Goal: Use online tool/utility: Utilize a website feature to perform a specific function

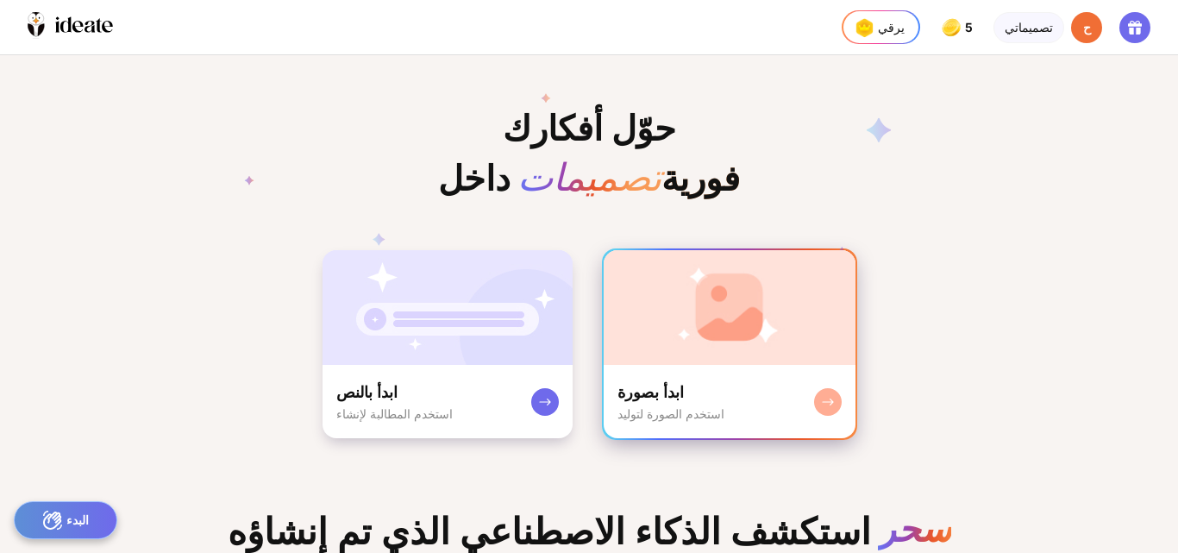
click at [826, 409] on rect at bounding box center [828, 402] width 14 height 14
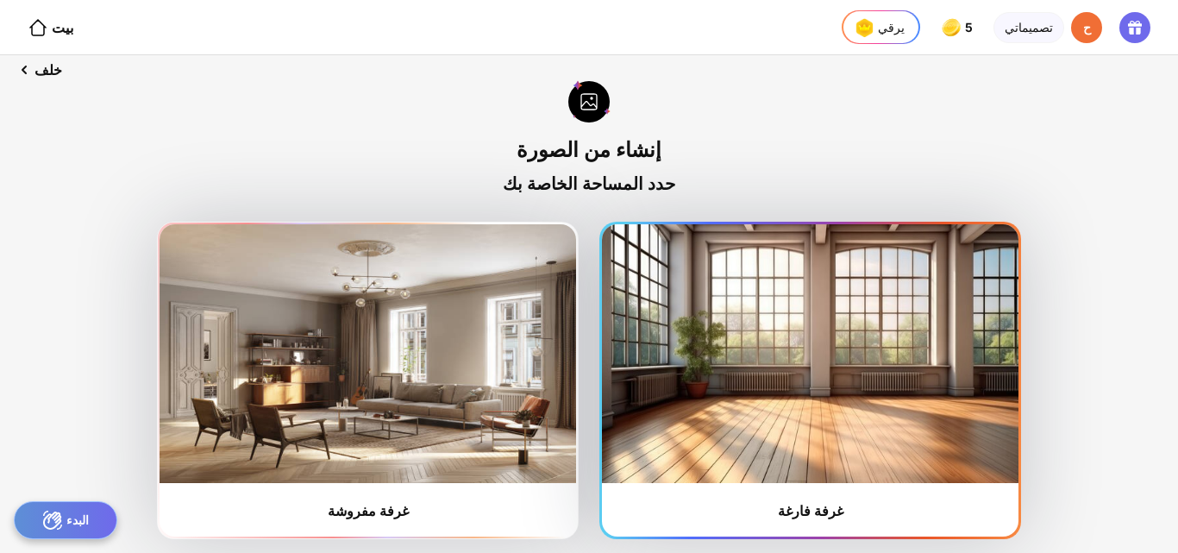
click at [931, 398] on img at bounding box center [810, 353] width 416 height 259
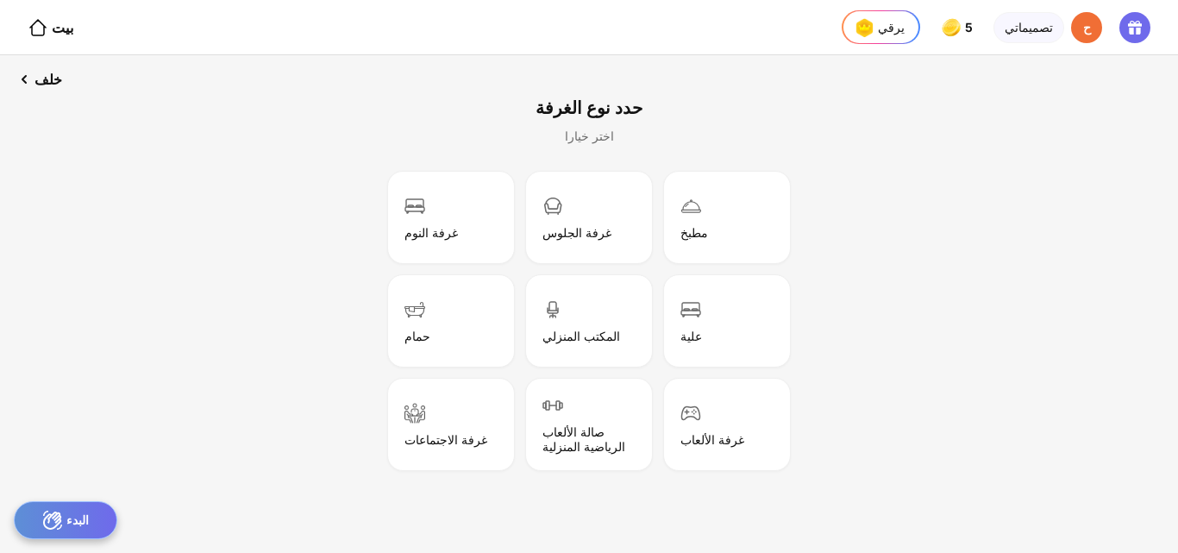
click at [95, 518] on div "البدء" at bounding box center [65, 520] width 103 height 38
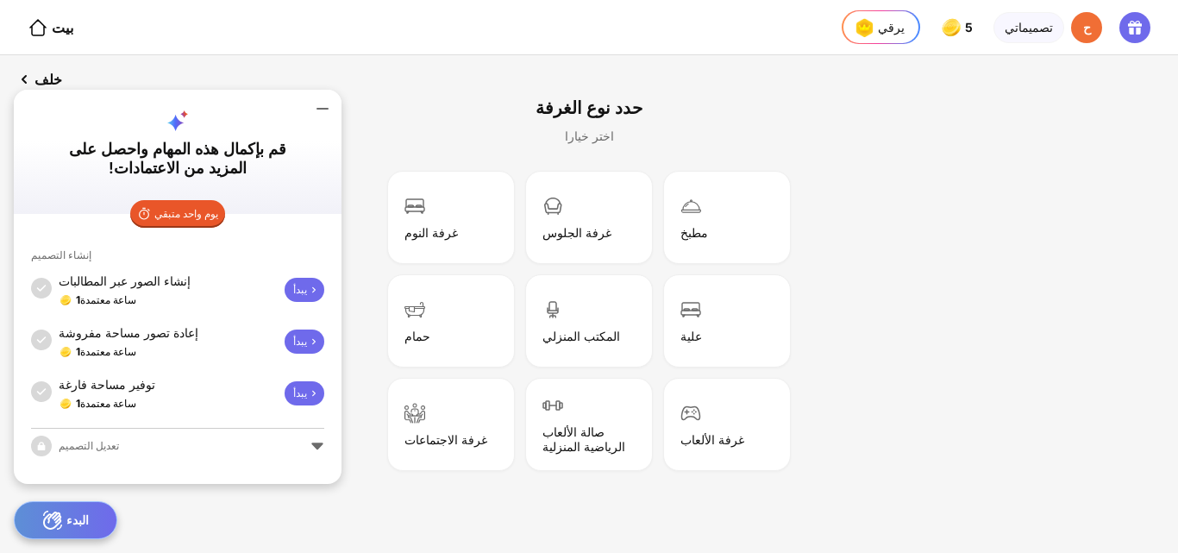
click at [567, 95] on div "حدد نوع الغرفة اختر خيارا" at bounding box center [589, 120] width 162 height 102
click at [22, 84] on icon at bounding box center [19, 79] width 21 height 21
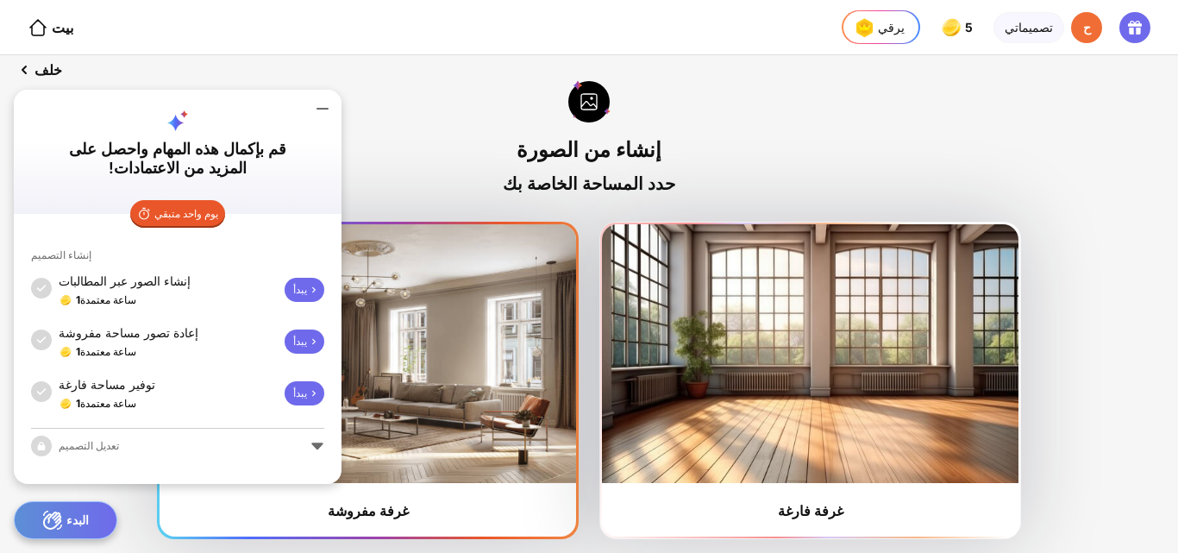
click at [437, 282] on img at bounding box center [367, 353] width 416 height 259
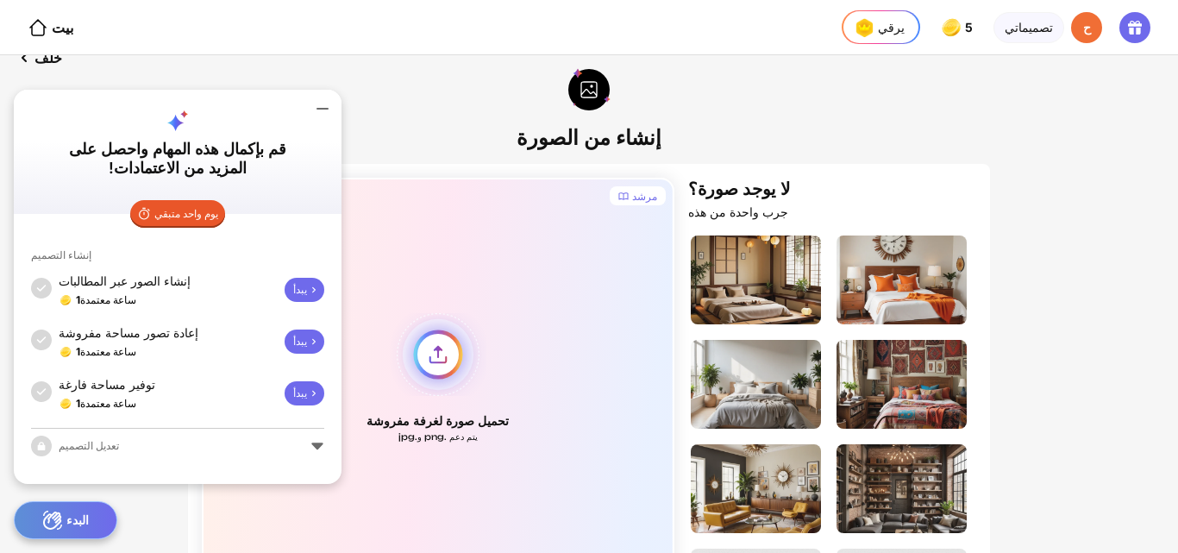
click at [436, 368] on div "تحميل صورة لغرفة مفروشة يتم دعم .png و.jpg" at bounding box center [438, 378] width 472 height 400
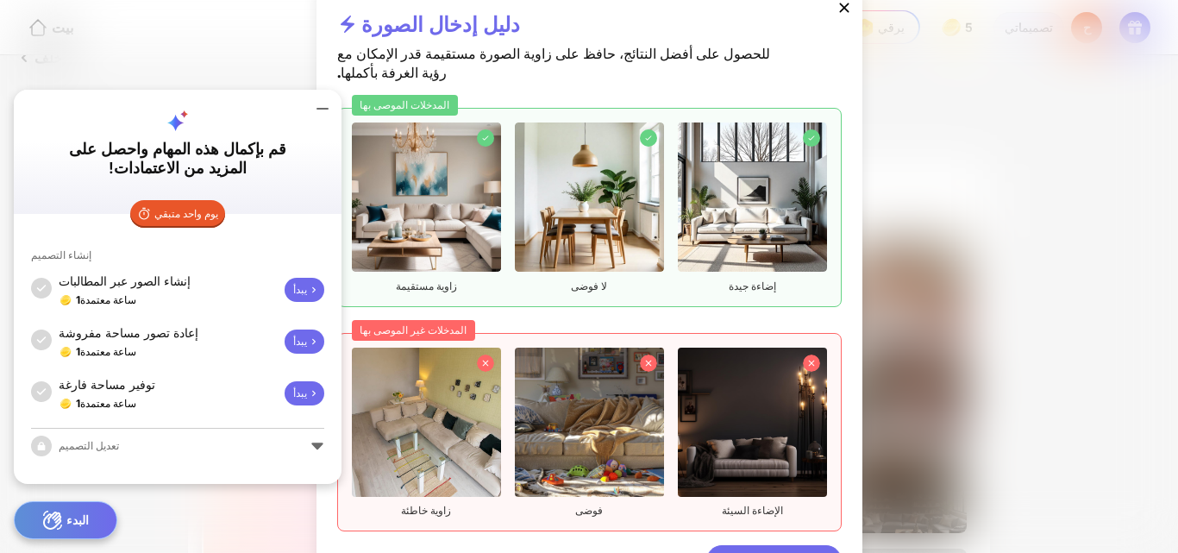
click at [322, 118] on icon at bounding box center [322, 108] width 21 height 21
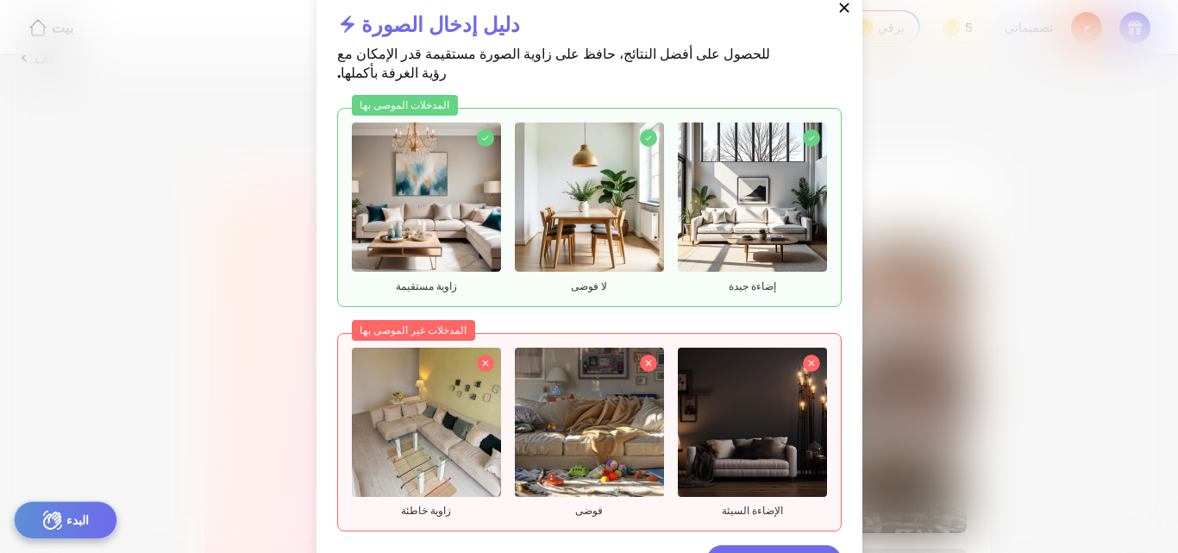
click at [840, 16] on icon at bounding box center [843, 7] width 17 height 17
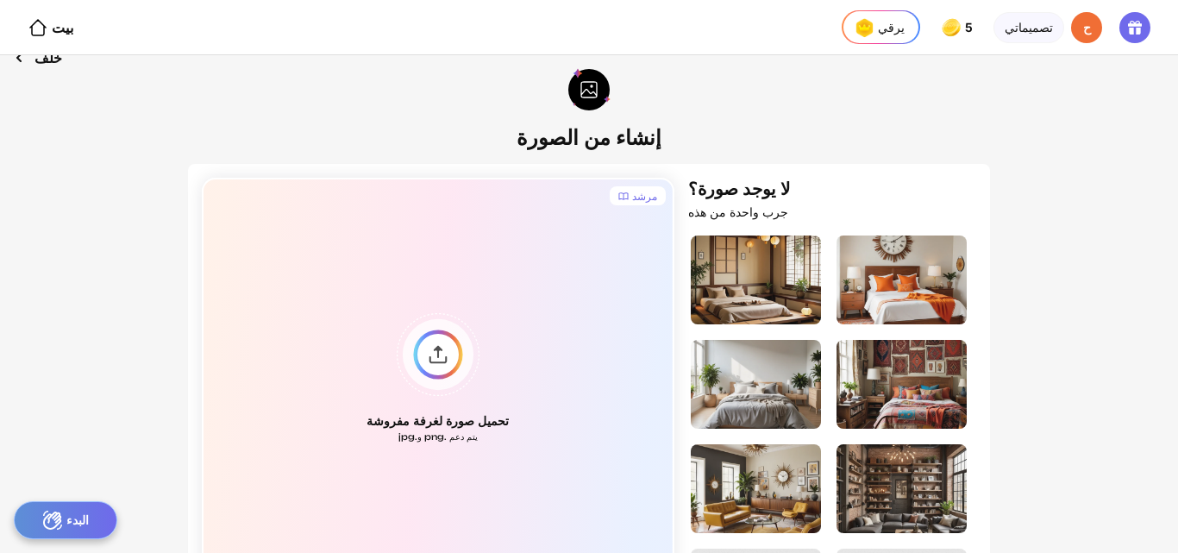
click at [41, 62] on font "خلف" at bounding box center [48, 57] width 28 height 17
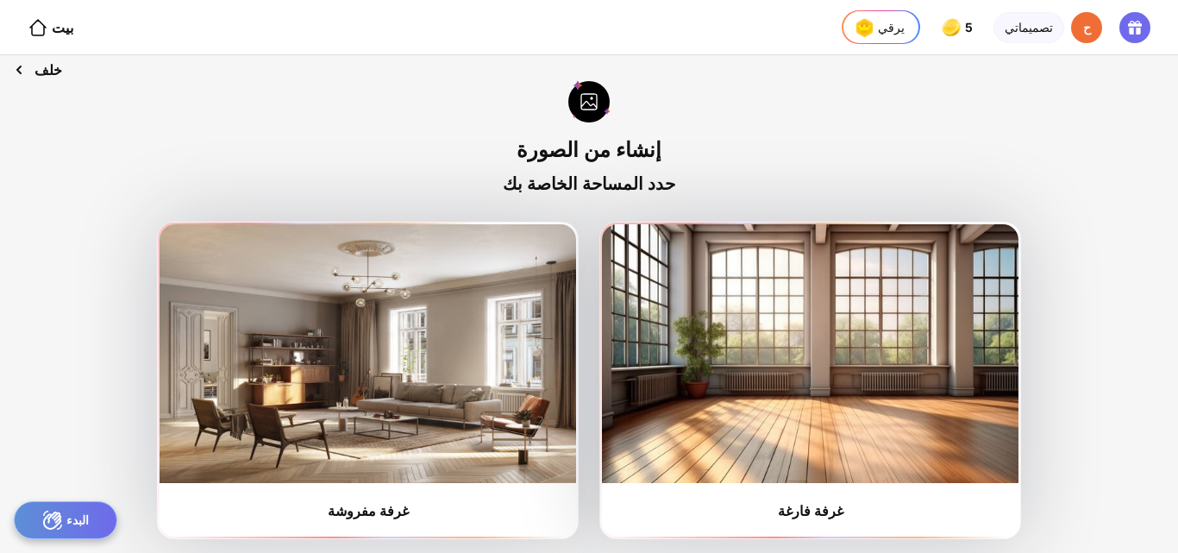
click at [36, 61] on font "خلف" at bounding box center [48, 69] width 28 height 17
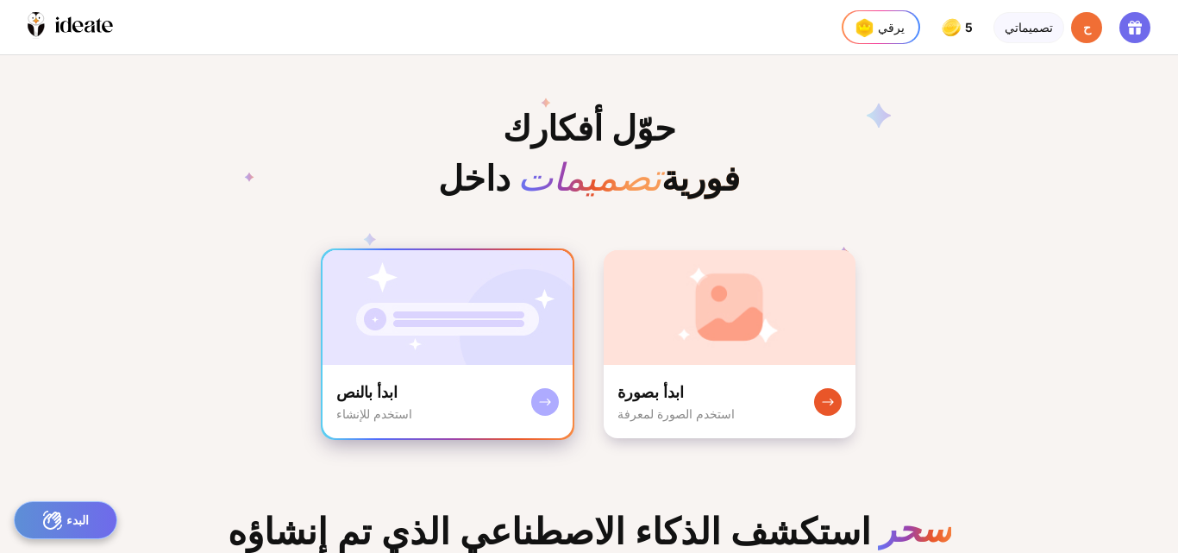
scroll to position [0, 46]
click at [404, 354] on img at bounding box center [447, 307] width 250 height 115
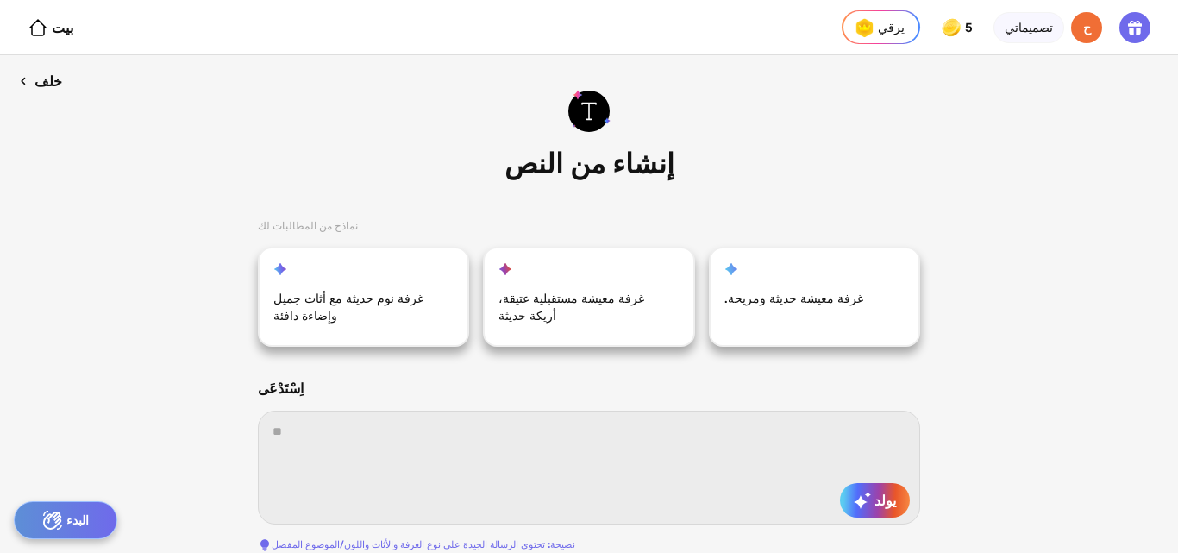
click at [41, 80] on font "خلف" at bounding box center [48, 80] width 28 height 17
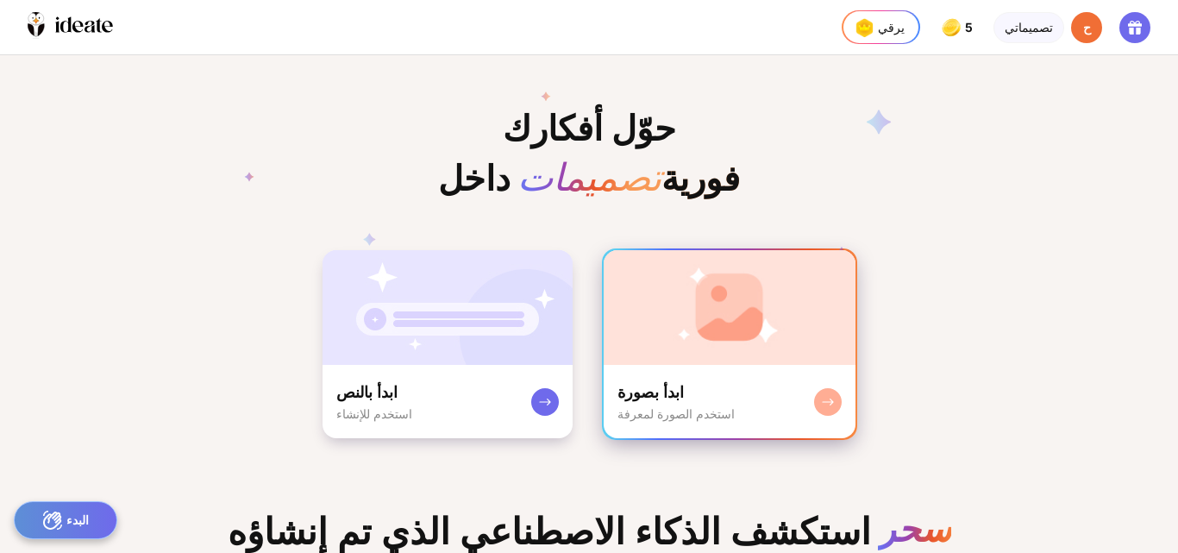
click at [744, 351] on img at bounding box center [730, 307] width 252 height 115
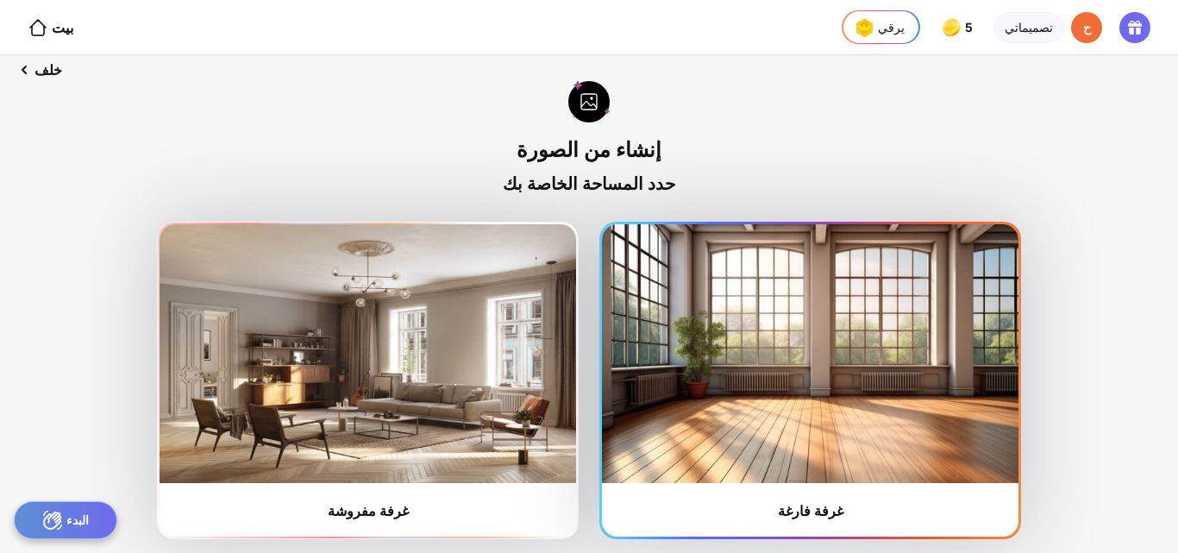
click at [939, 336] on img at bounding box center [810, 353] width 416 height 259
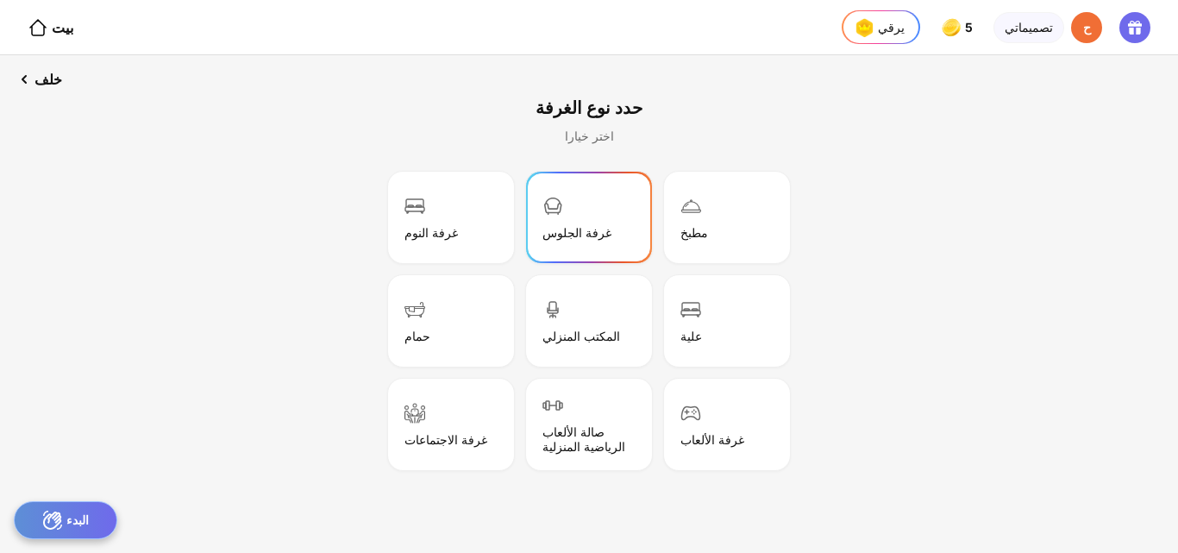
click at [580, 228] on div "غرفة الجلوس" at bounding box center [588, 217] width 121 height 86
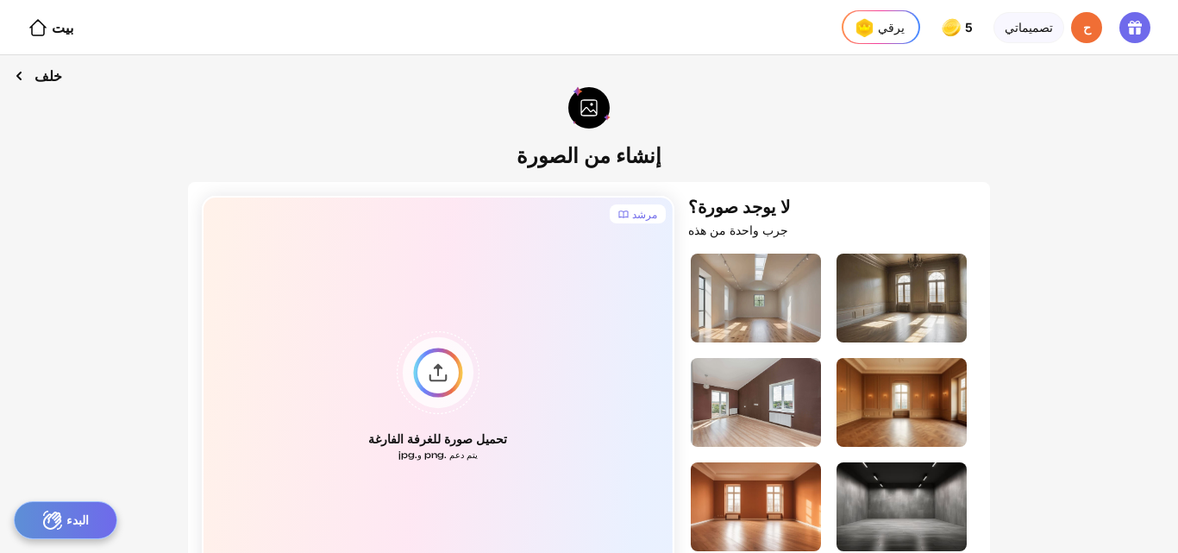
click at [30, 68] on div "خلف" at bounding box center [38, 76] width 76 height 48
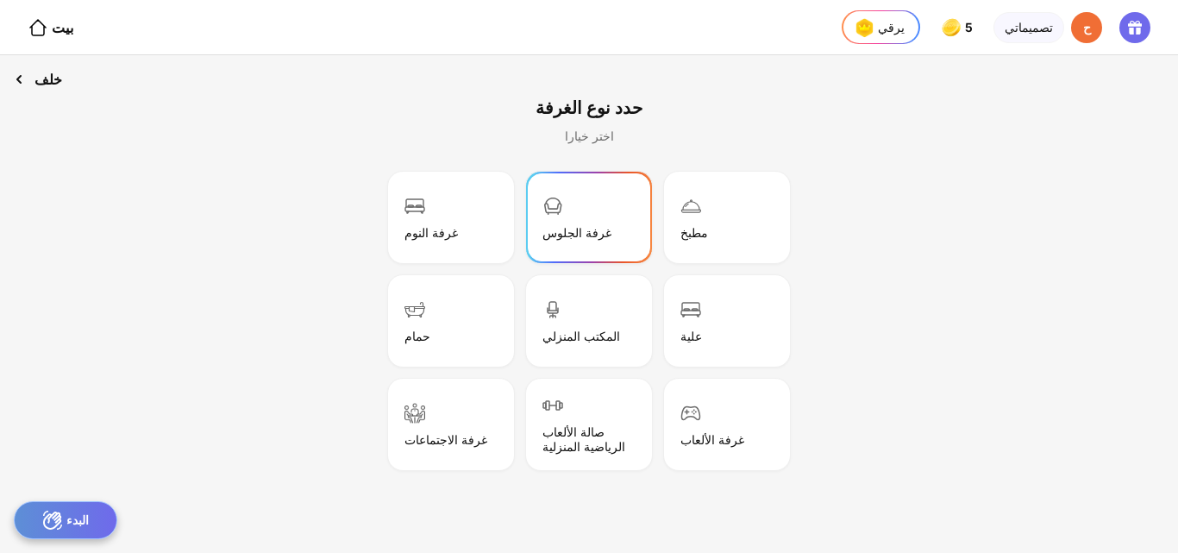
click at [36, 91] on div "خلف" at bounding box center [38, 79] width 76 height 48
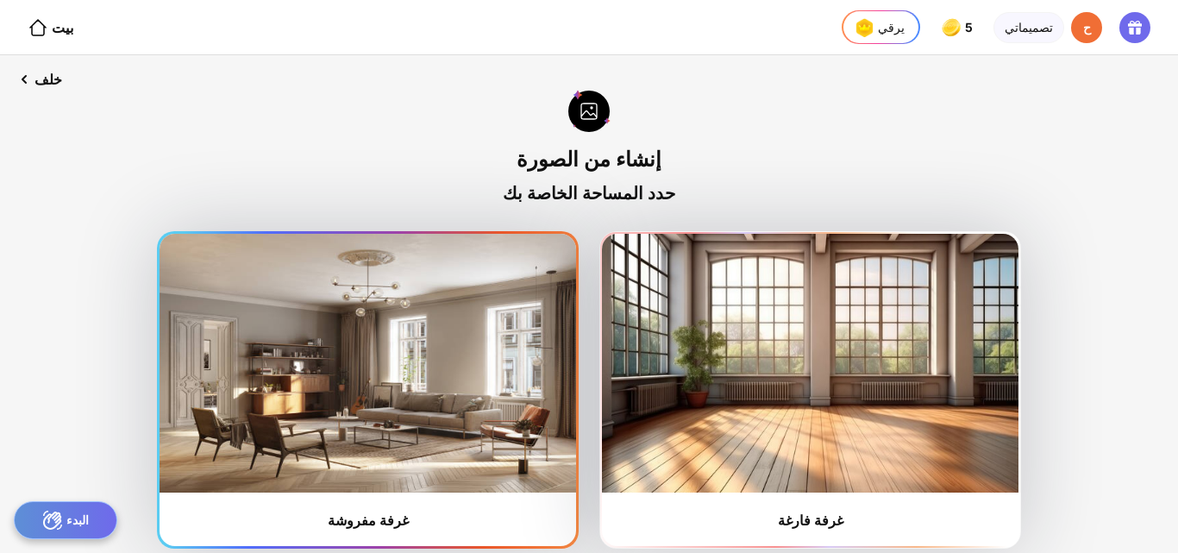
click at [458, 353] on img at bounding box center [367, 363] width 416 height 259
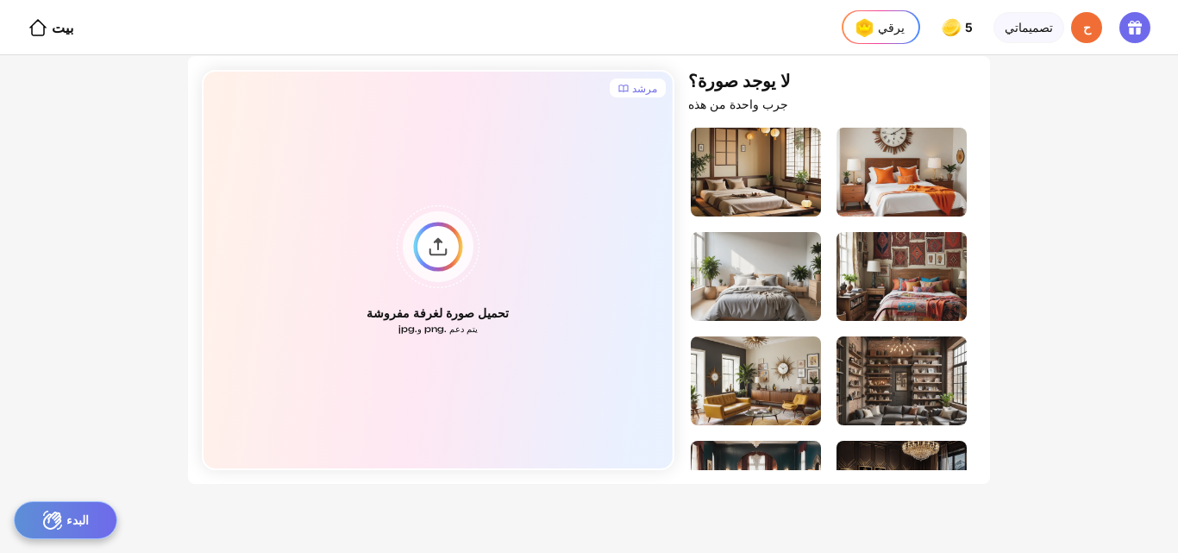
click at [970, 211] on div at bounding box center [839, 297] width 302 height 345
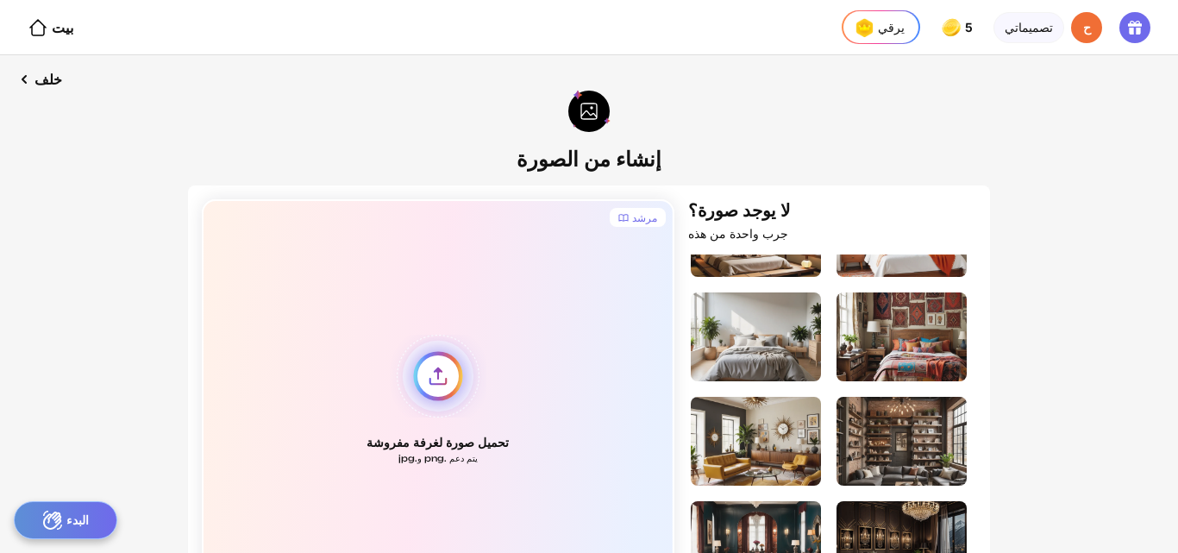
click at [446, 372] on div "تحميل صورة لغرفة مفروشة يتم دعم .png و.jpg" at bounding box center [438, 399] width 472 height 400
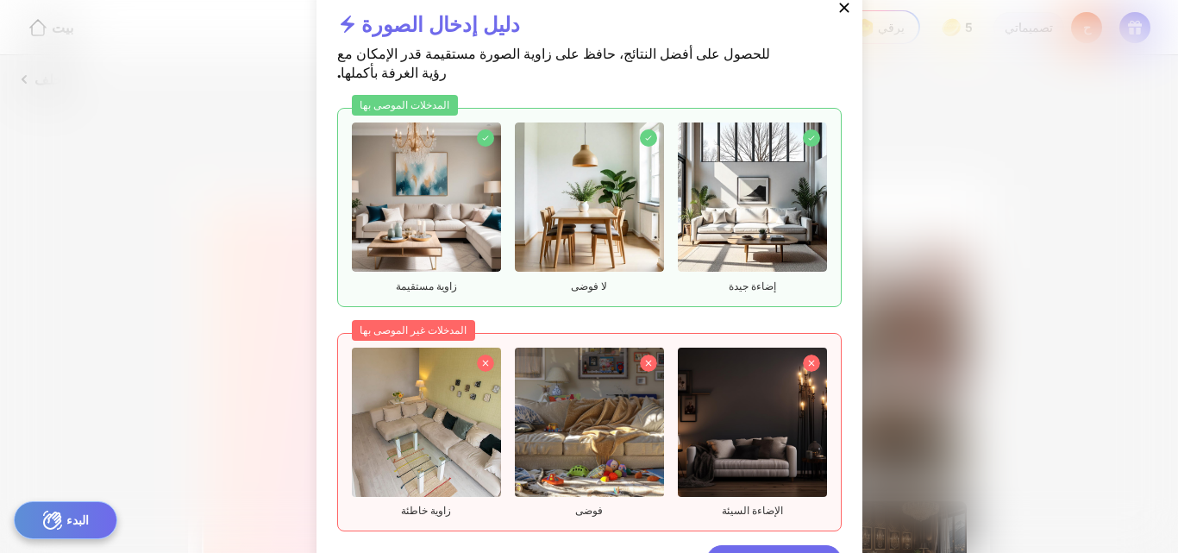
click at [847, 16] on icon at bounding box center [843, 7] width 17 height 17
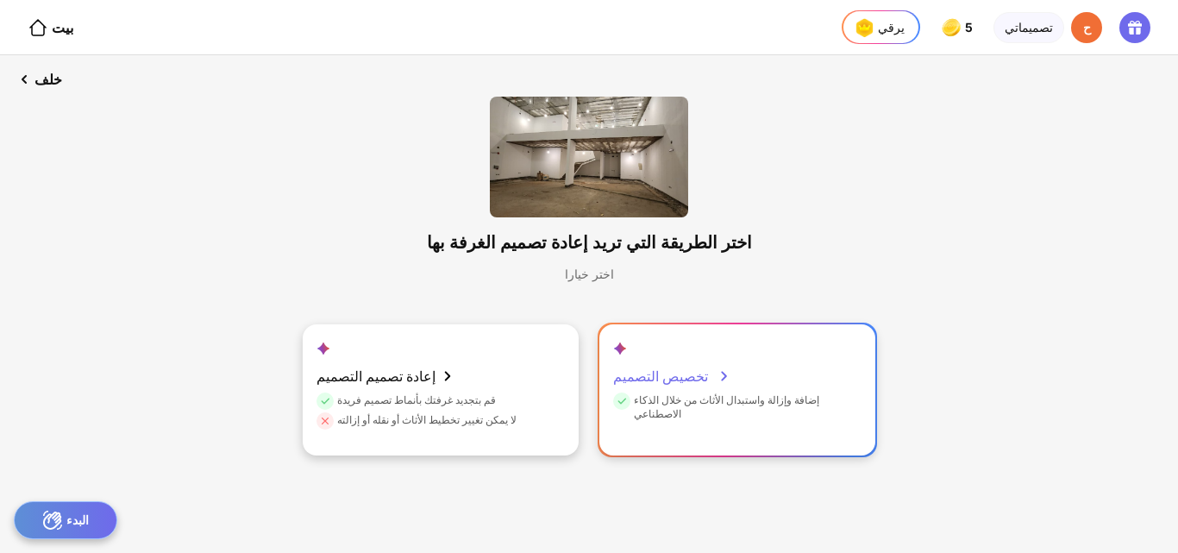
click at [693, 418] on div "إضافة وإزالة واستبدال الأثاث من خلال الذكاء الاصطناعي" at bounding box center [735, 407] width 244 height 28
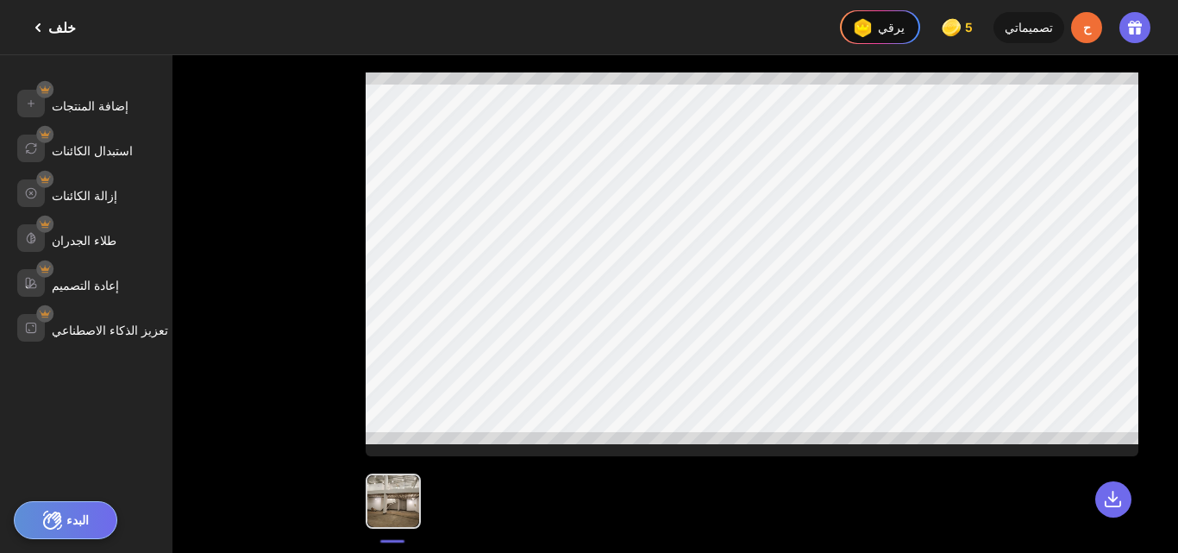
click at [84, 506] on div "البدء" at bounding box center [65, 520] width 103 height 38
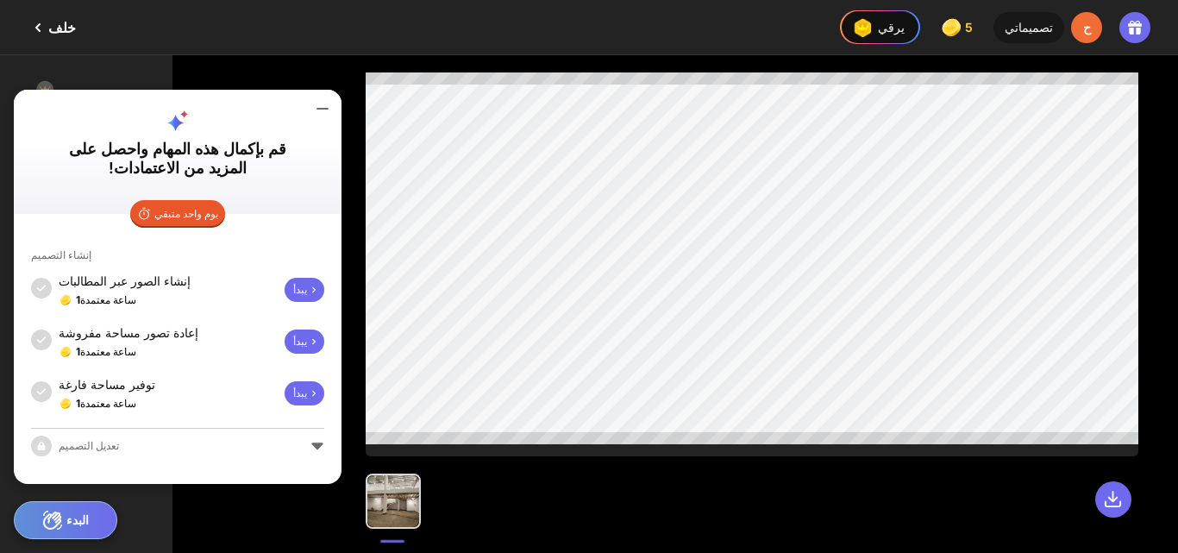
drag, startPoint x: 84, startPoint y: 506, endPoint x: 197, endPoint y: 433, distance: 135.4
click at [197, 552] on div "البدء قم بإكمال هذه المهام واحصل على المزيد من الاعتمادات! يوم واحد متبقي إنشاء…" at bounding box center [589, 553] width 1178 height 0
click at [316, 443] on div "تعديل التصميم" at bounding box center [177, 445] width 293 height 21
click at [82, 448] on div "تعديل التصميم" at bounding box center [177, 445] width 293 height 21
click at [330, 106] on icon at bounding box center [322, 108] width 21 height 21
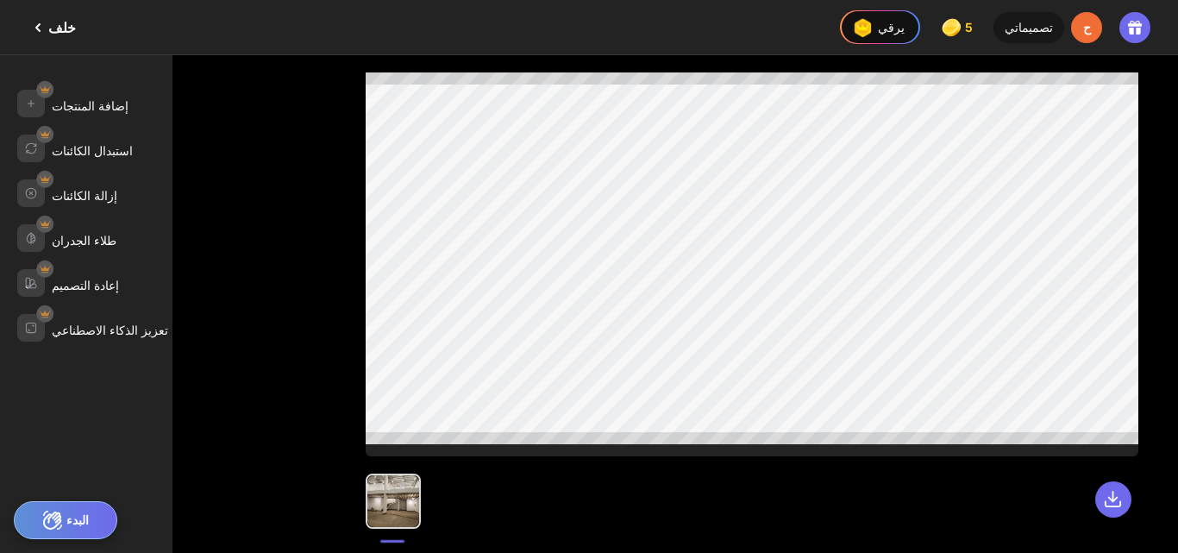
click at [404, 509] on div at bounding box center [393, 501] width 52 height 52
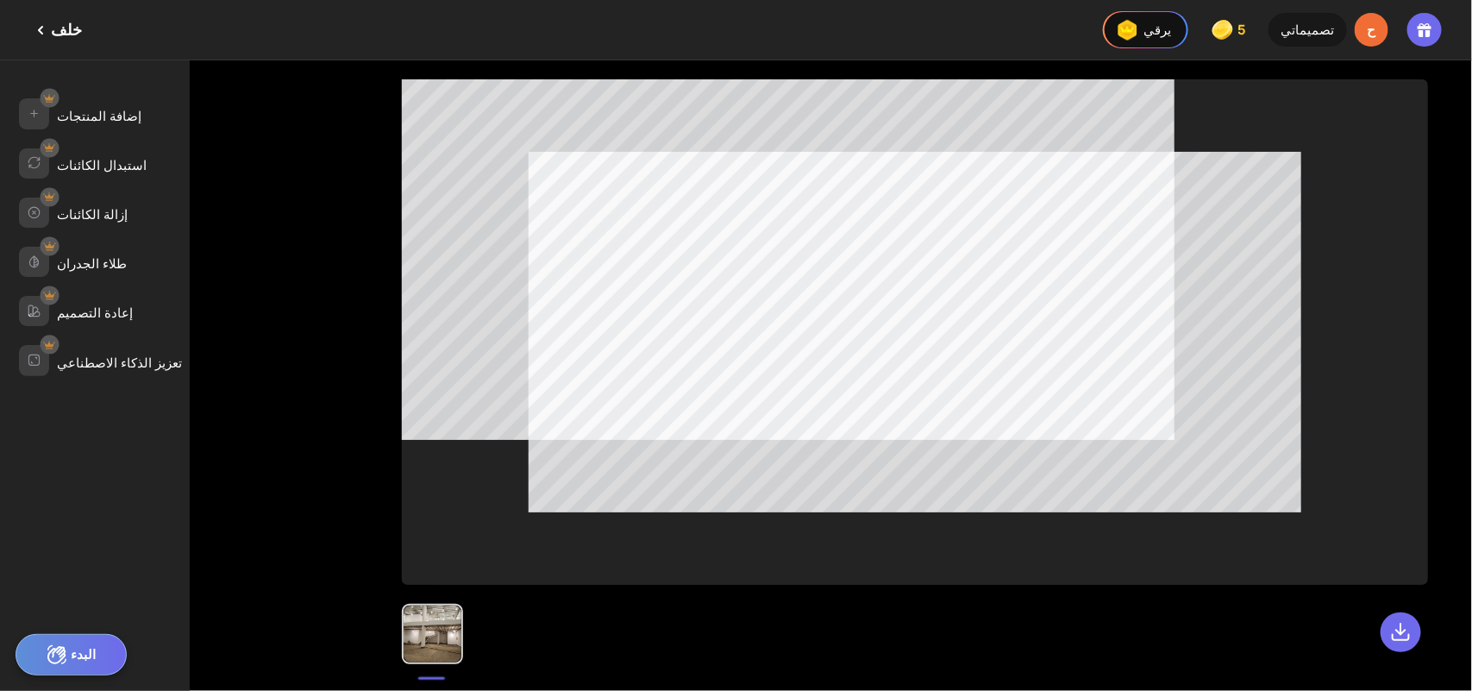
scroll to position [5419, 0]
click at [93, 354] on font "تعزيز الذكاء الاصطناعي" at bounding box center [119, 362] width 125 height 16
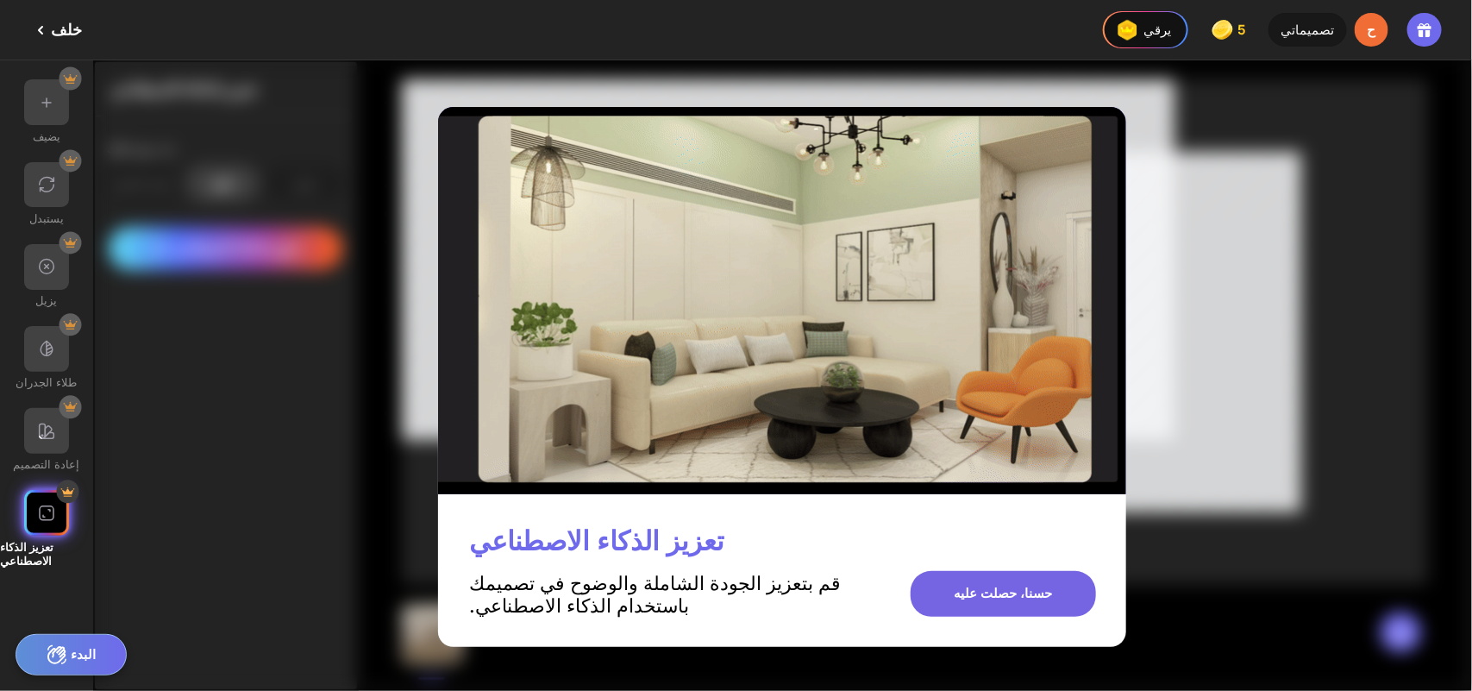
click at [1035, 552] on div "حسنا، حصلت عليه" at bounding box center [1003, 594] width 186 height 46
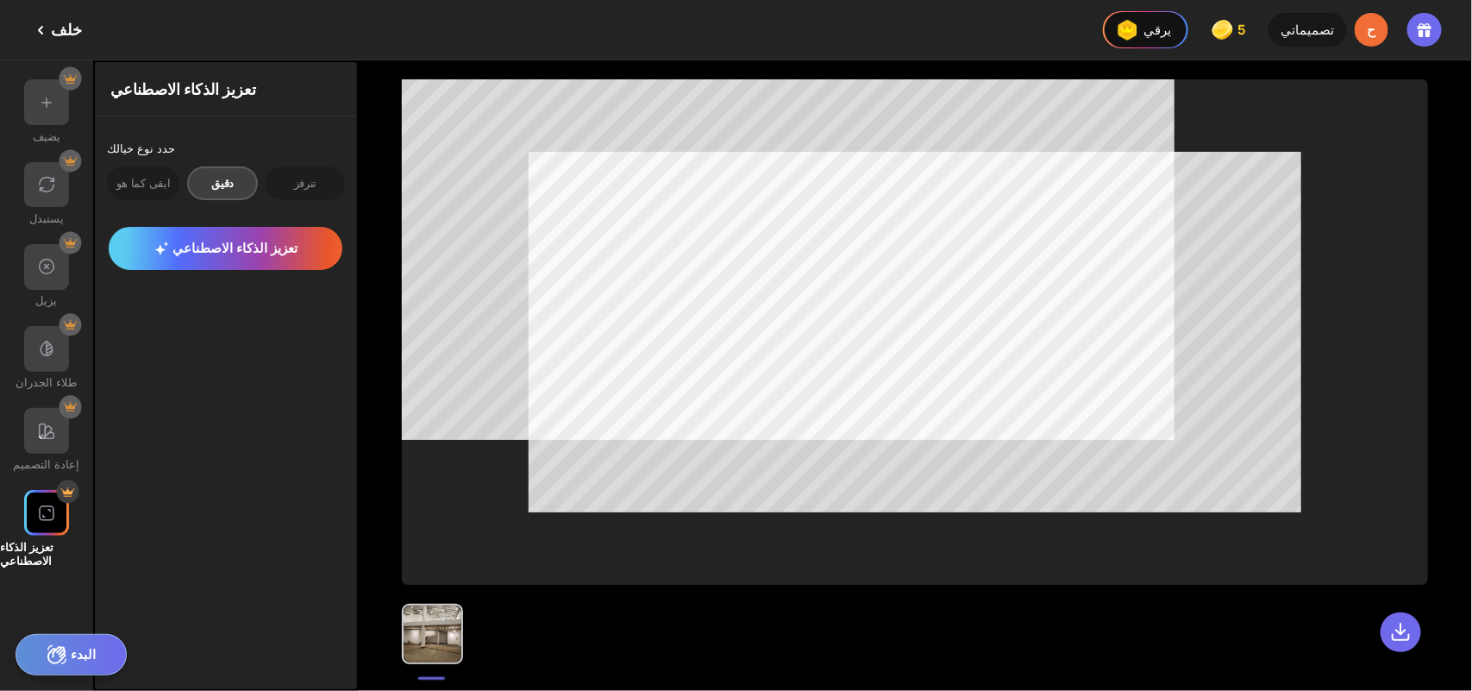
drag, startPoint x: 54, startPoint y: 480, endPoint x: 277, endPoint y: 313, distance: 278.3
click at [277, 313] on div "يضيف يستبدل يزيل طلاء الجدران إعادة التصميم تعزيز الذكاء الاصطناعي تعزيز الذكاء…" at bounding box center [179, 375] width 359 height 630
click at [39, 93] on img at bounding box center [46, 102] width 19 height 19
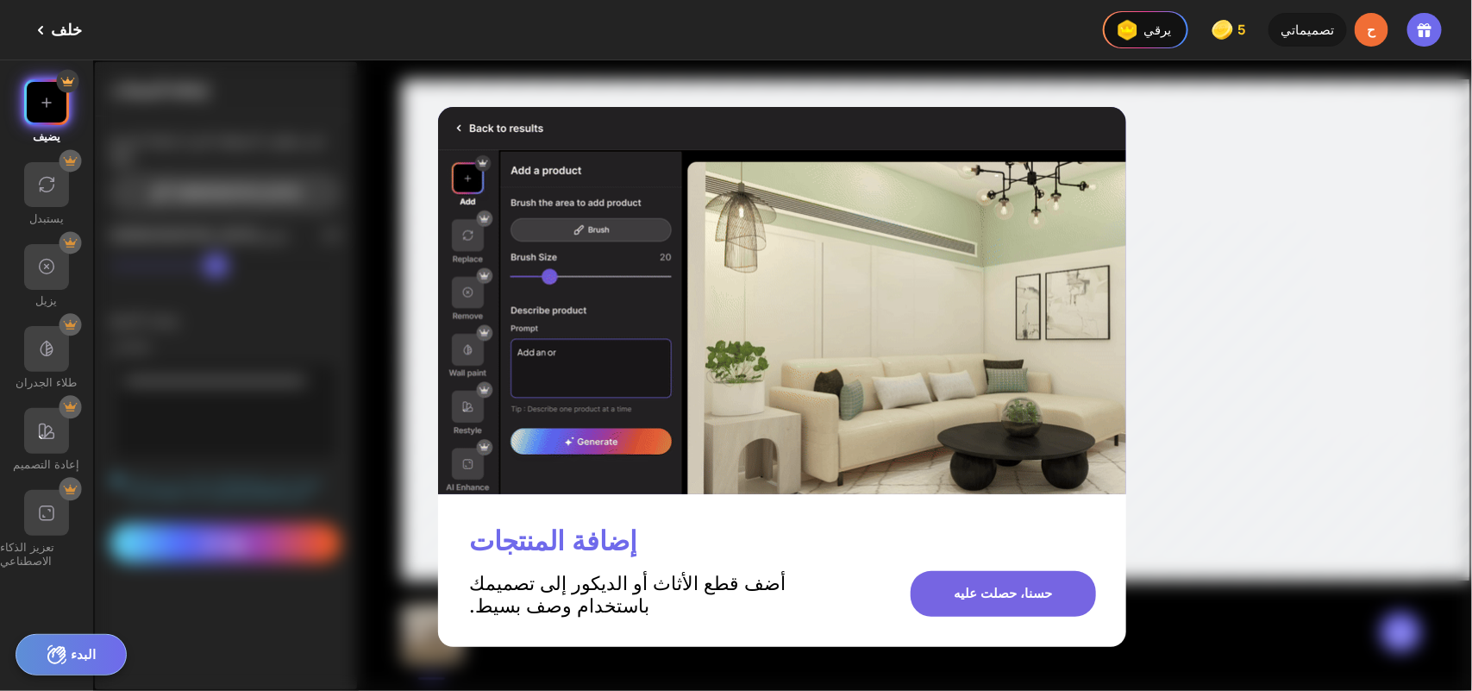
click at [937, 552] on div "حسنا، حصلت عليه" at bounding box center [1003, 594] width 186 height 46
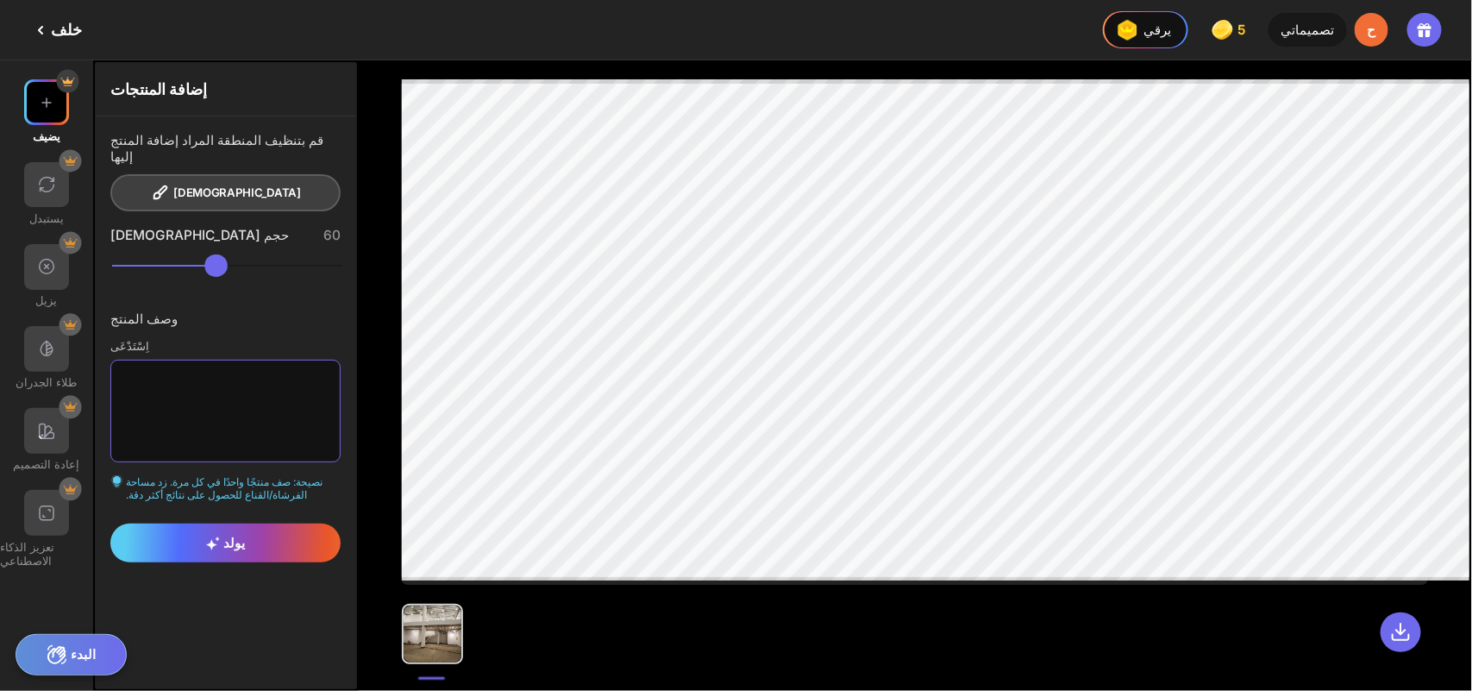
click at [208, 362] on textarea at bounding box center [225, 411] width 230 height 102
click at [260, 376] on textarea at bounding box center [225, 411] width 230 height 102
paste textarea "**********"
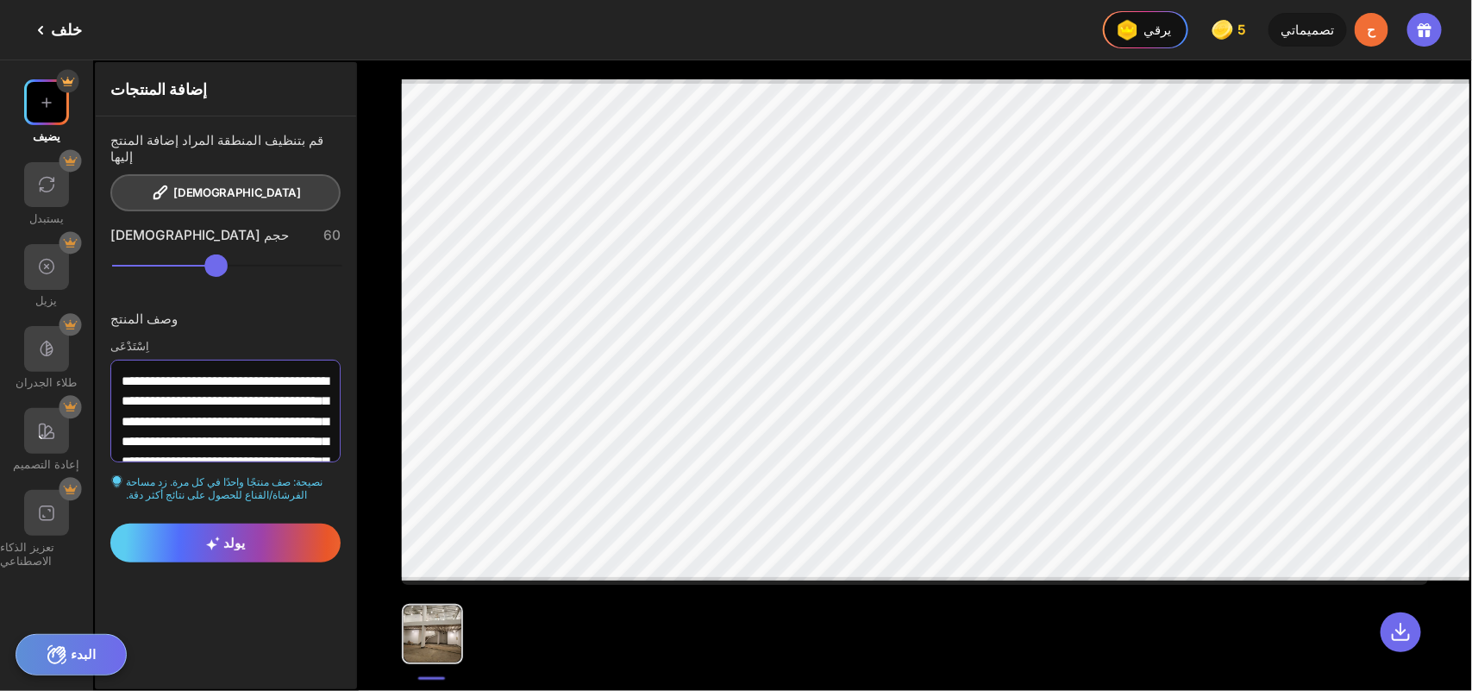
scroll to position [2523, 0]
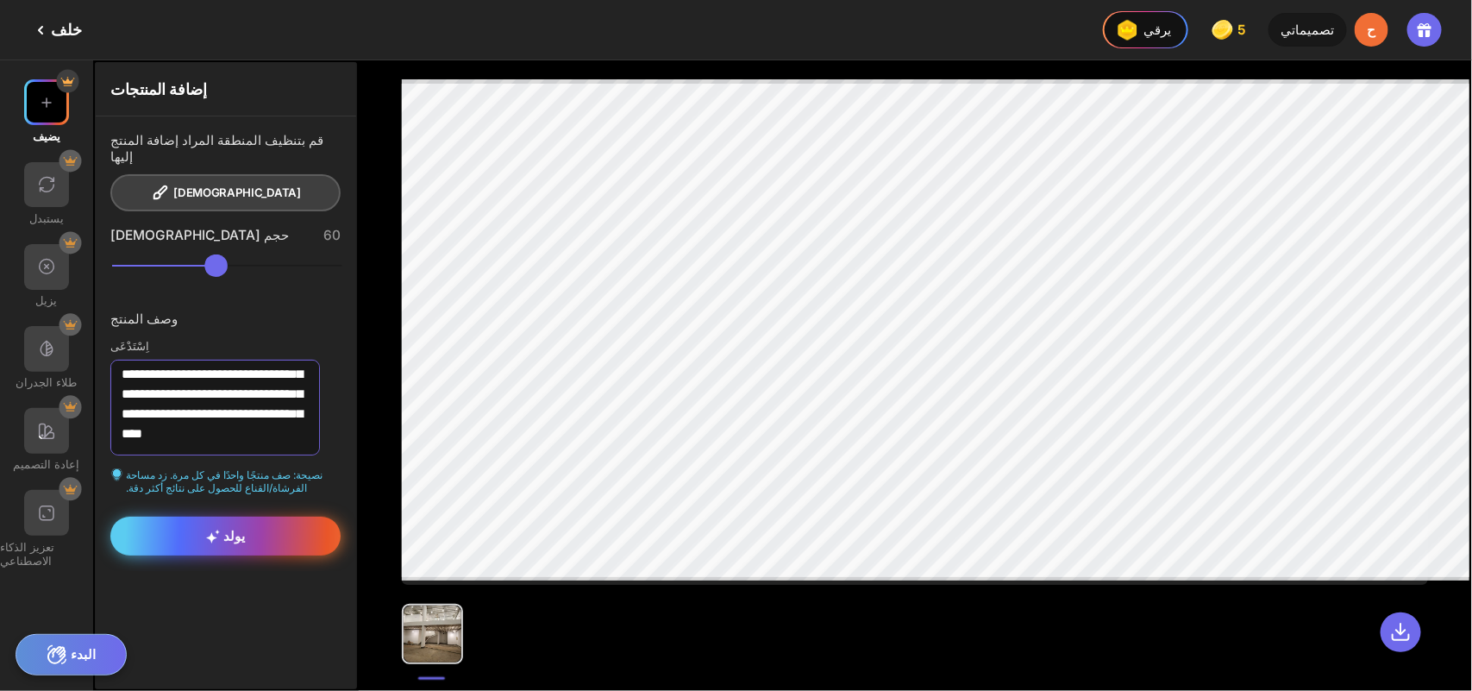
type textarea "**********"
click at [206, 528] on span "يولد" at bounding box center [225, 536] width 39 height 16
click at [274, 516] on div "يولد" at bounding box center [225, 535] width 230 height 39
click at [256, 516] on div "يولد" at bounding box center [225, 535] width 230 height 39
drag, startPoint x: 339, startPoint y: 240, endPoint x: 401, endPoint y: 235, distance: 62.3
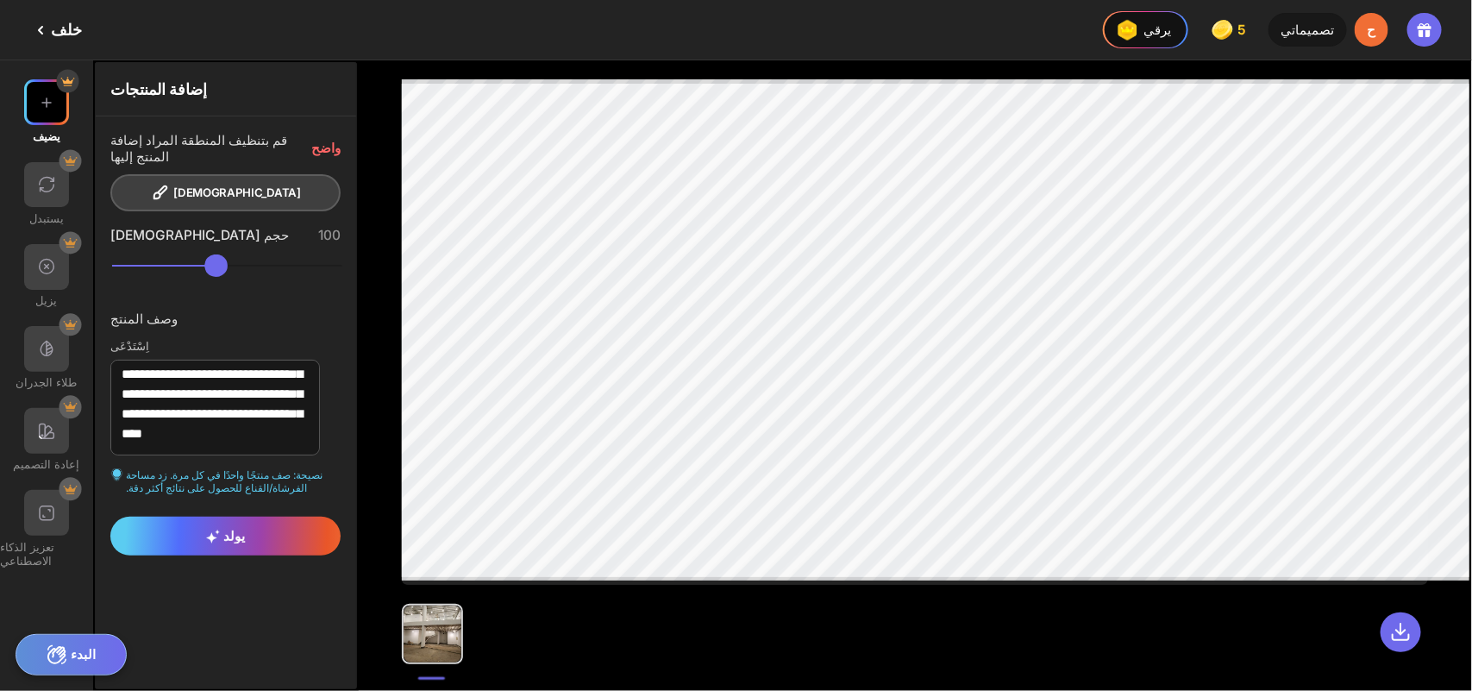
type input "***"
click at [342, 254] on input "range" at bounding box center [227, 265] width 230 height 22
click at [182, 522] on div "يولد" at bounding box center [225, 535] width 230 height 39
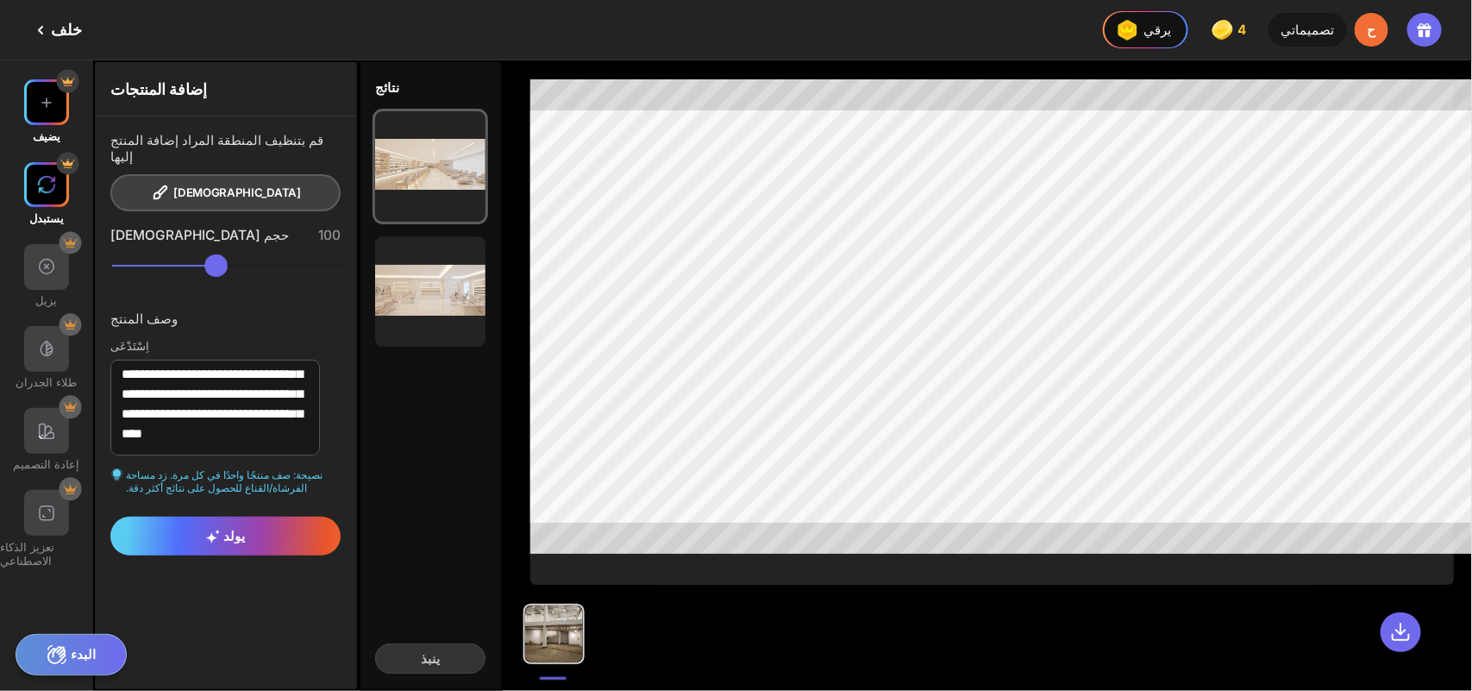
click at [46, 182] on div at bounding box center [47, 185] width 46 height 46
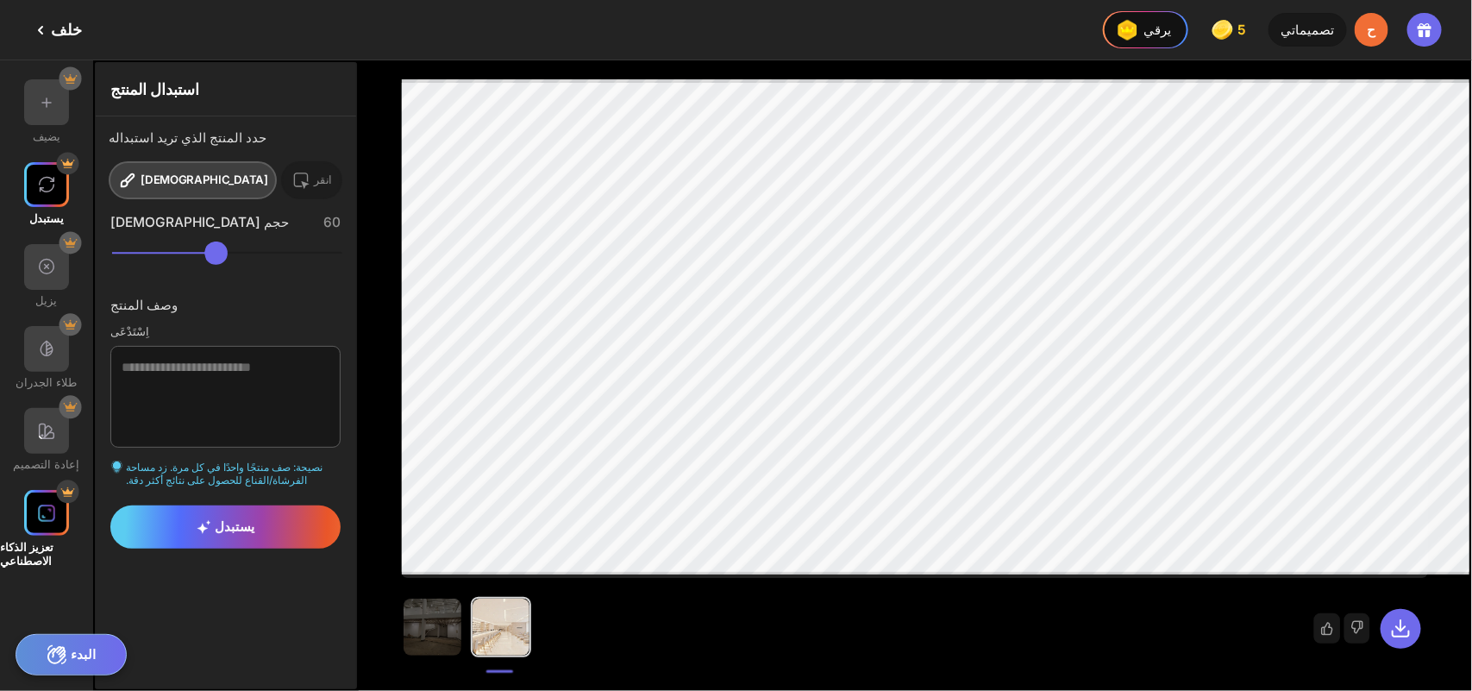
click at [58, 490] on div at bounding box center [47, 513] width 46 height 46
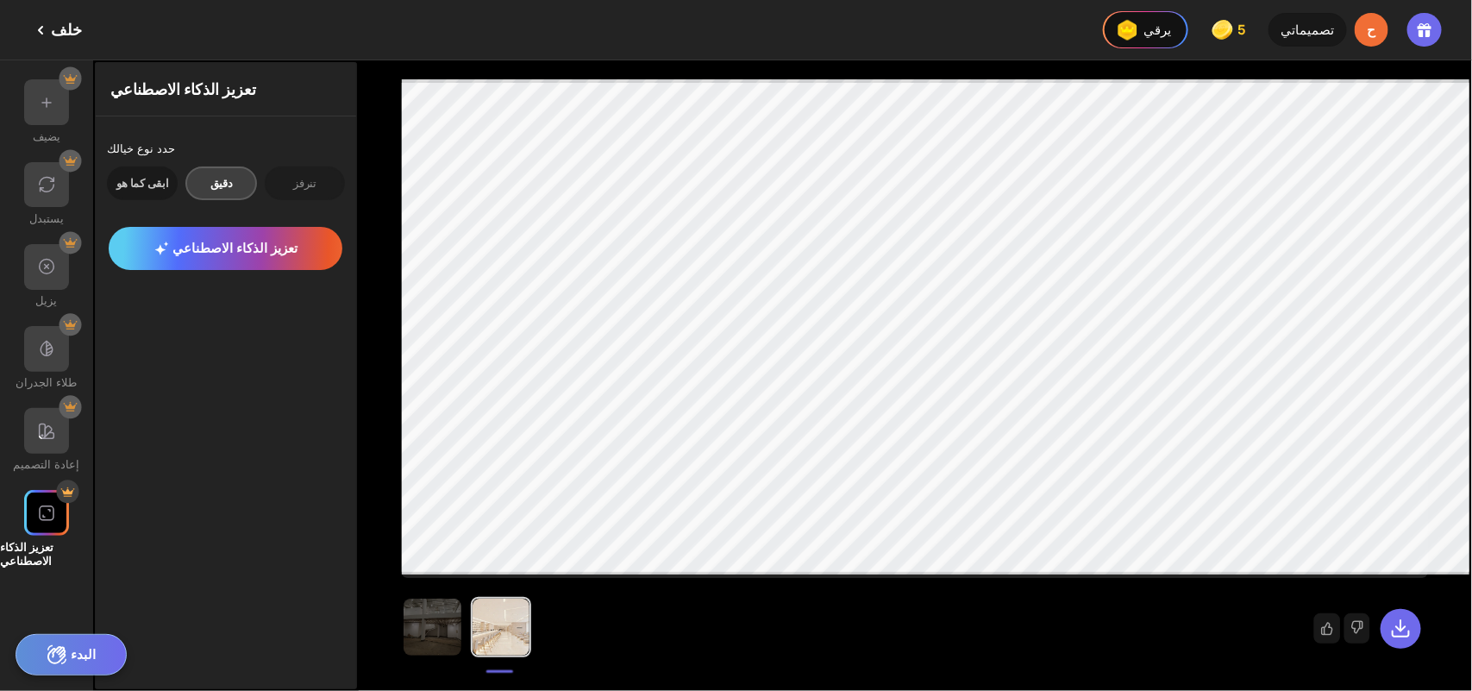
click at [139, 181] on div "ابقى كما هو" at bounding box center [142, 183] width 71 height 34
click at [293, 176] on font "تنرفز" at bounding box center [304, 183] width 22 height 14
click at [51, 31] on font "خلف" at bounding box center [66, 30] width 31 height 18
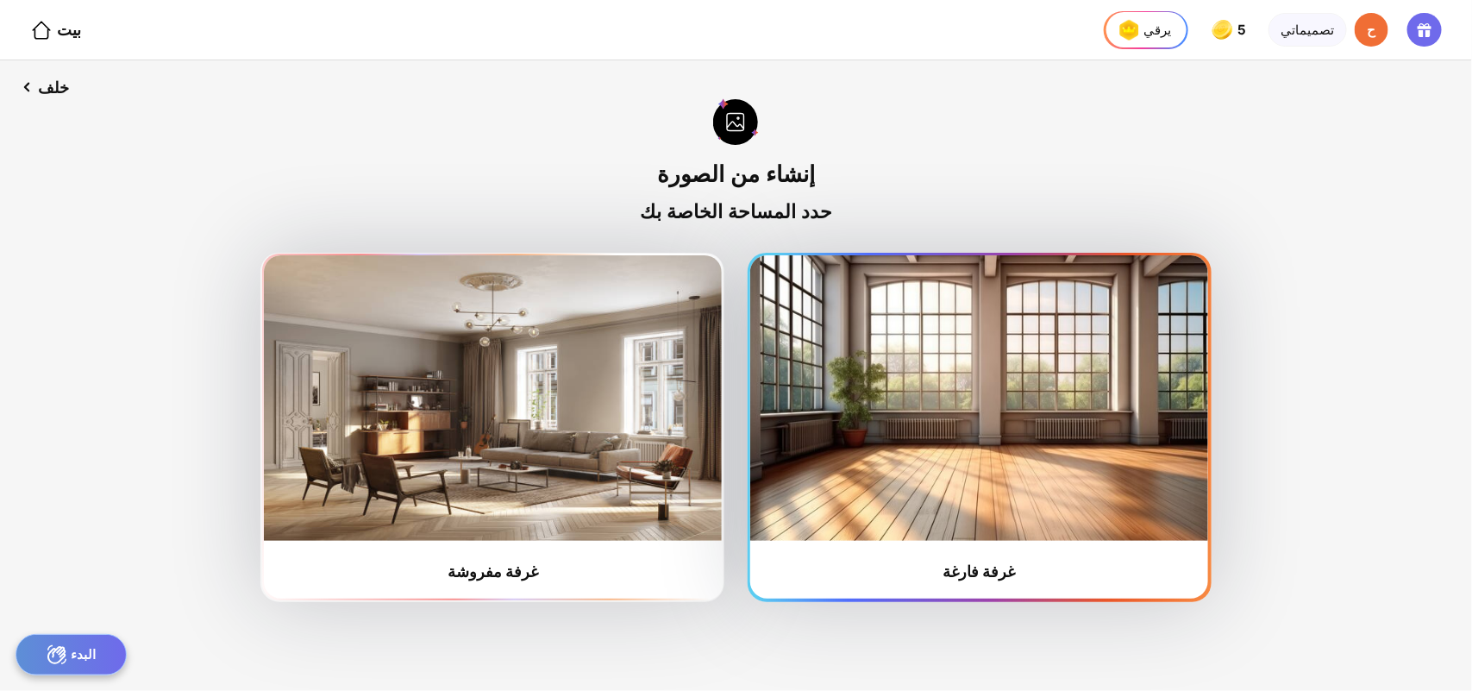
click at [829, 380] on img at bounding box center [979, 397] width 458 height 285
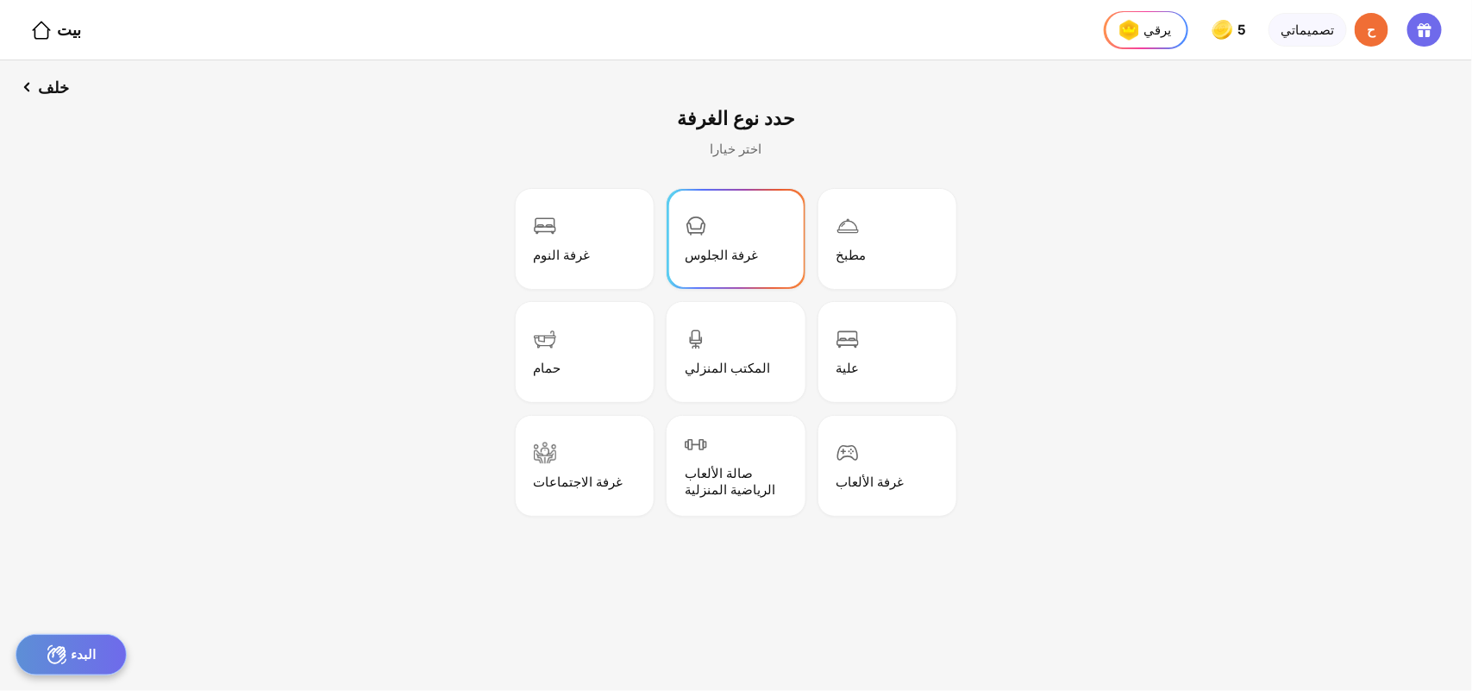
click at [735, 222] on div "غرفة الجلوس" at bounding box center [736, 238] width 133 height 95
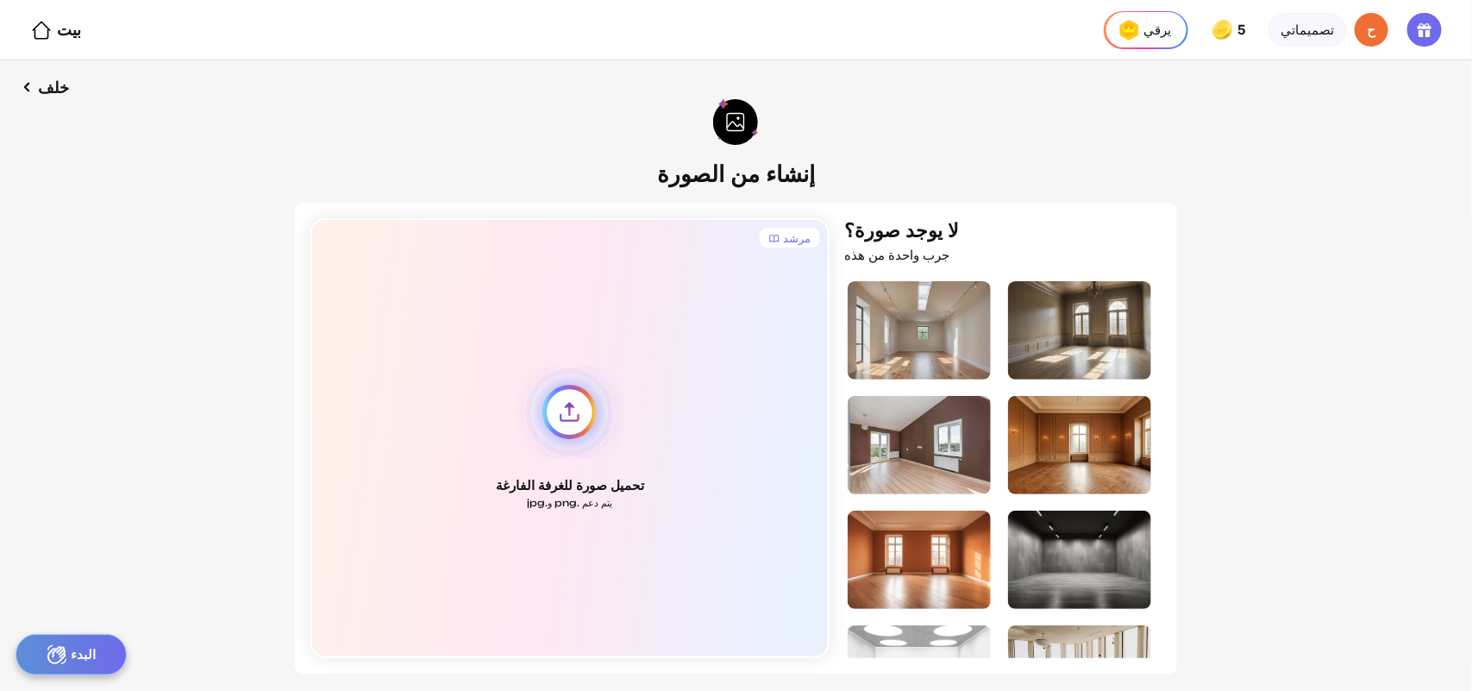
click at [588, 401] on div "تحميل صورة للغرفة الفارغة يتم دعم .png و.jpg" at bounding box center [570, 438] width 520 height 440
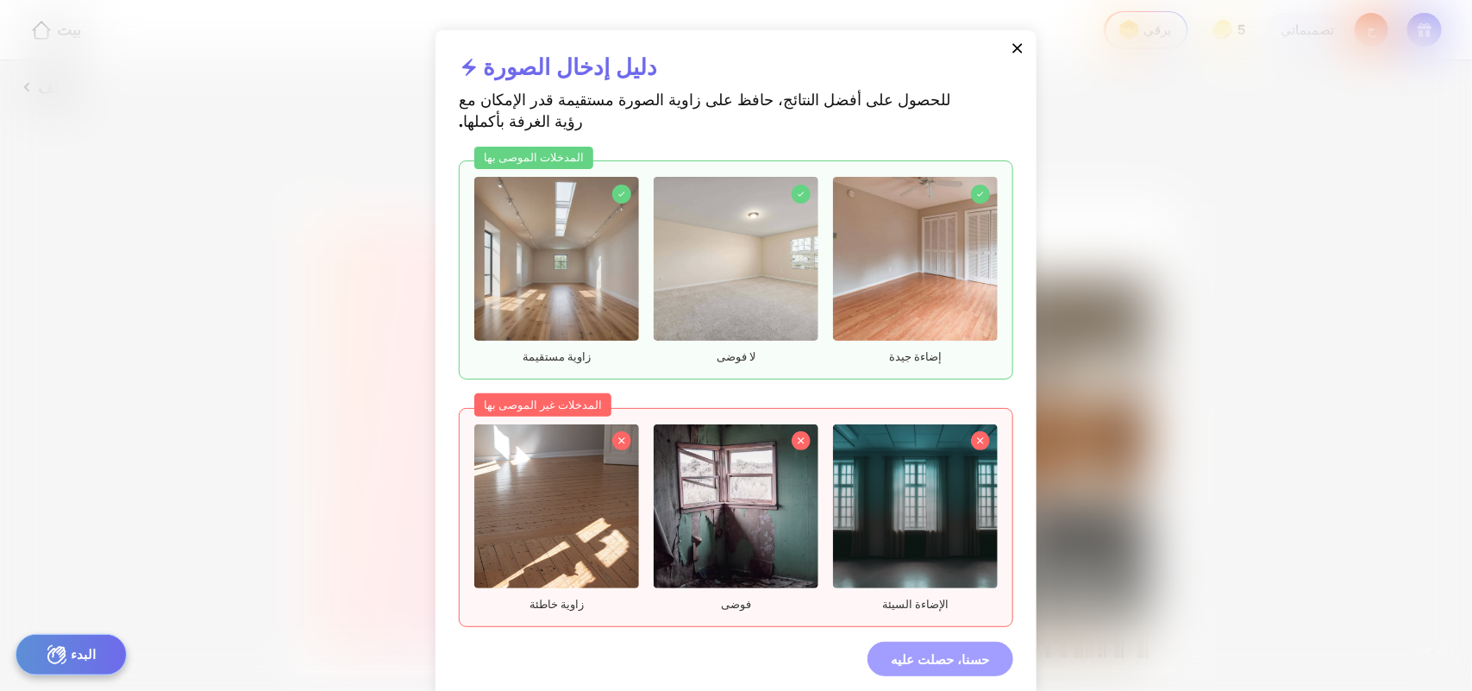
click at [915, 552] on font "حسنا، حصلت عليه" at bounding box center [940, 659] width 98 height 16
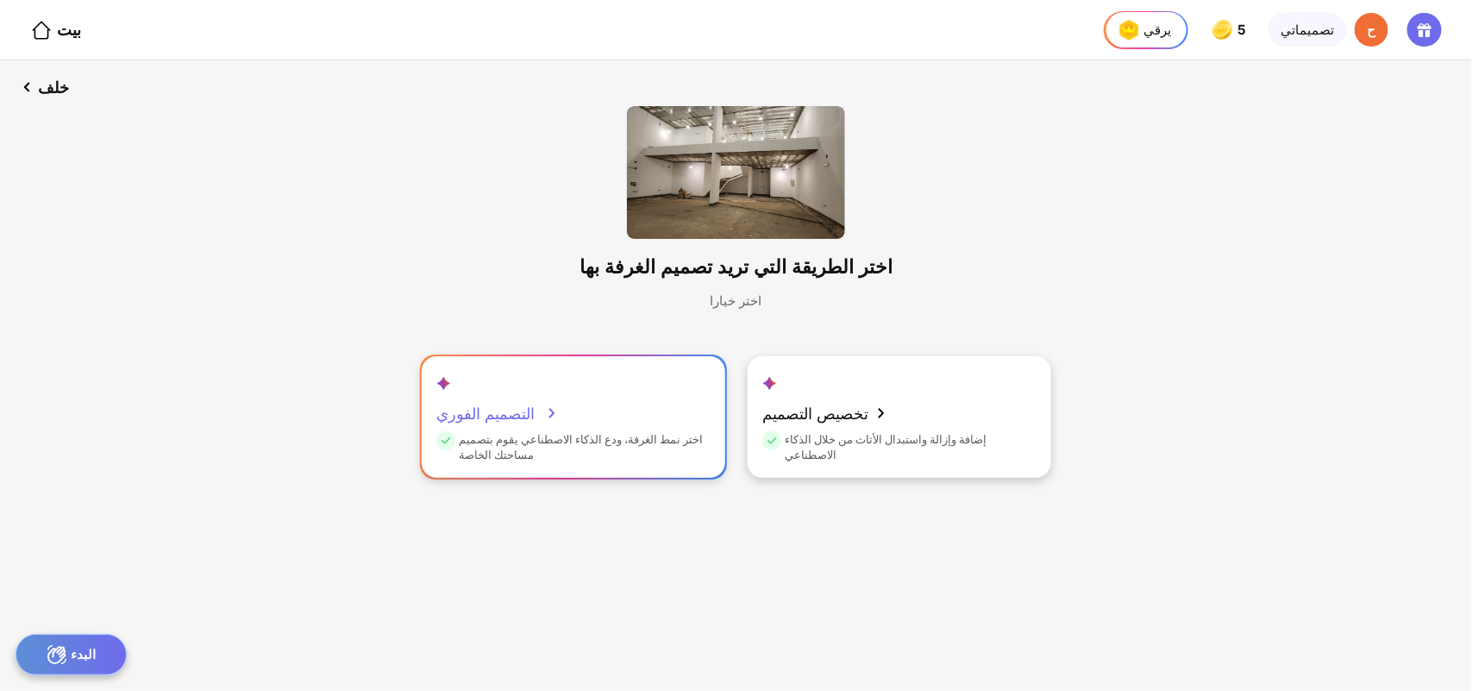
click at [540, 399] on div "التصميم الفوري" at bounding box center [497, 413] width 123 height 38
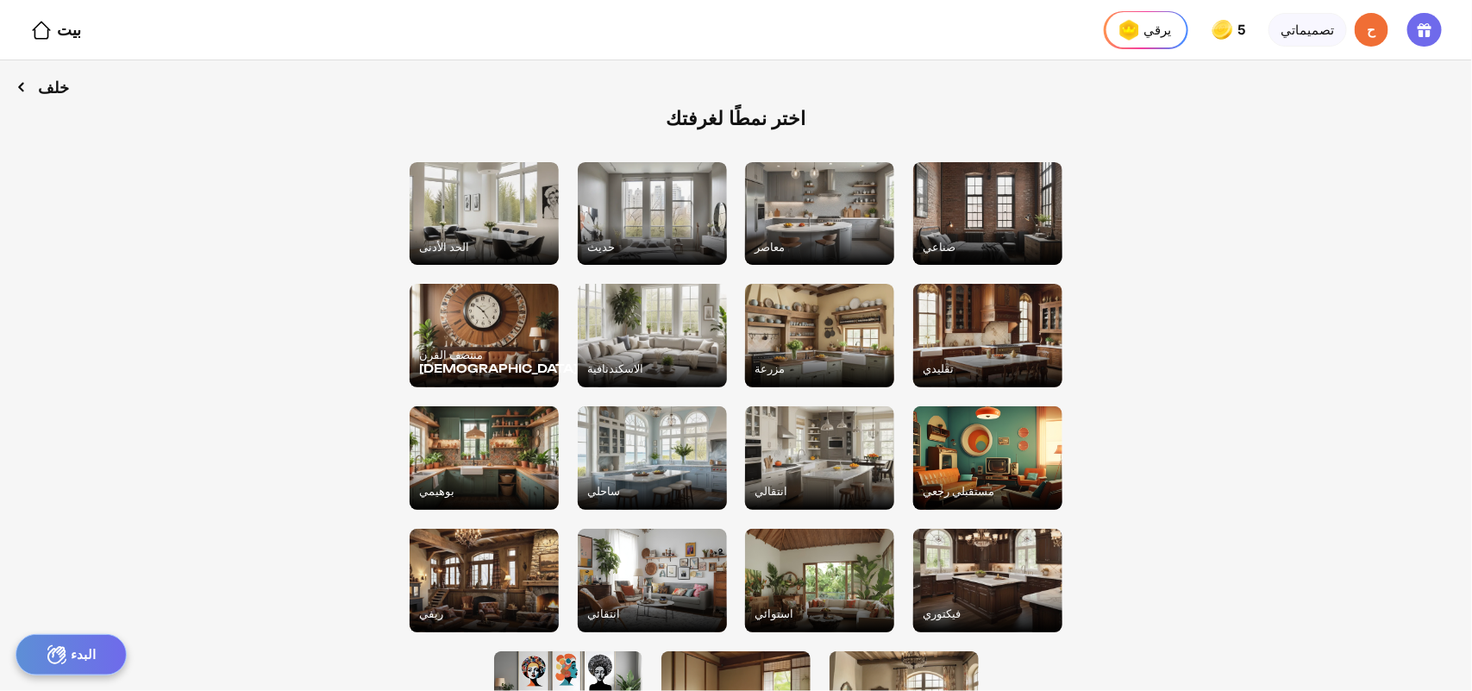
click at [39, 82] on font "خلف" at bounding box center [53, 87] width 31 height 19
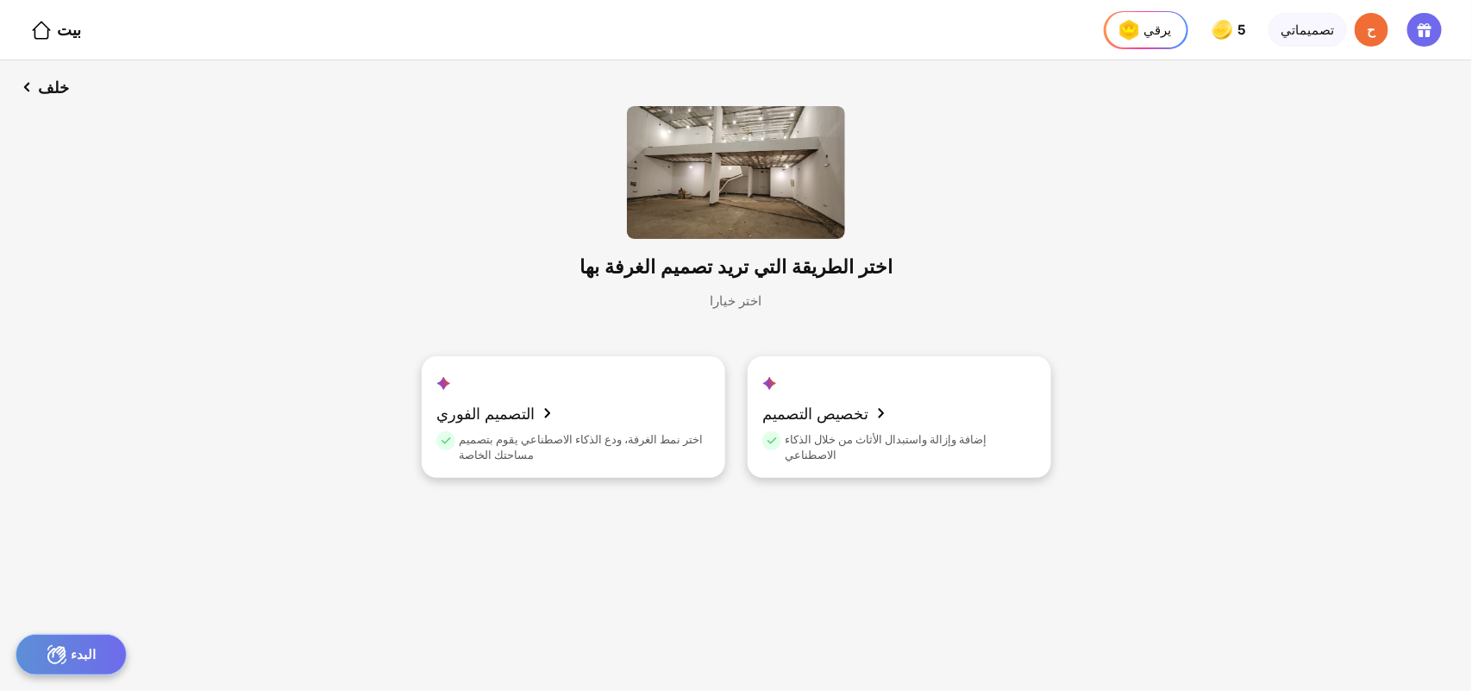
click at [854, 445] on div "اختر الطريقة التي تريد تصميم الغرفة بها اختر خيارا التصميم الفوري اختر نمط الغر…" at bounding box center [736, 308] width 754 height 464
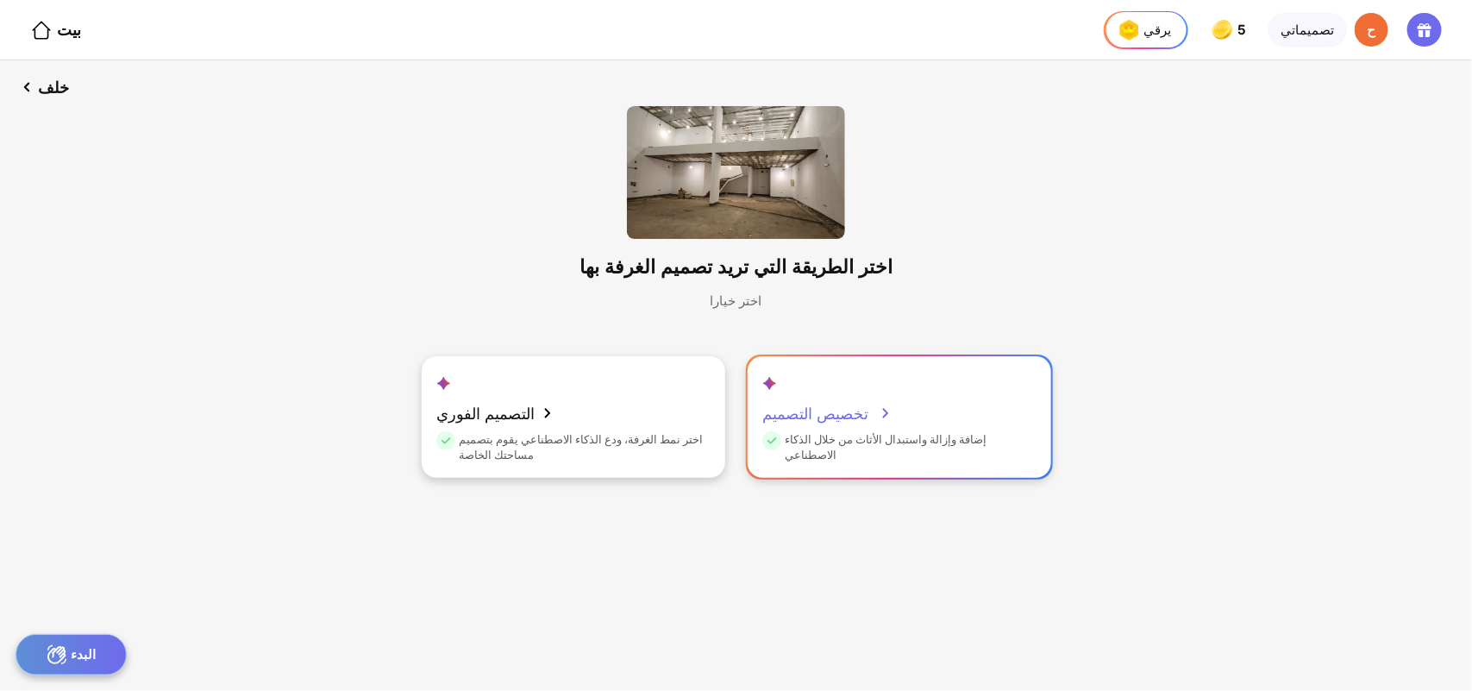
click at [875, 403] on icon at bounding box center [885, 413] width 21 height 21
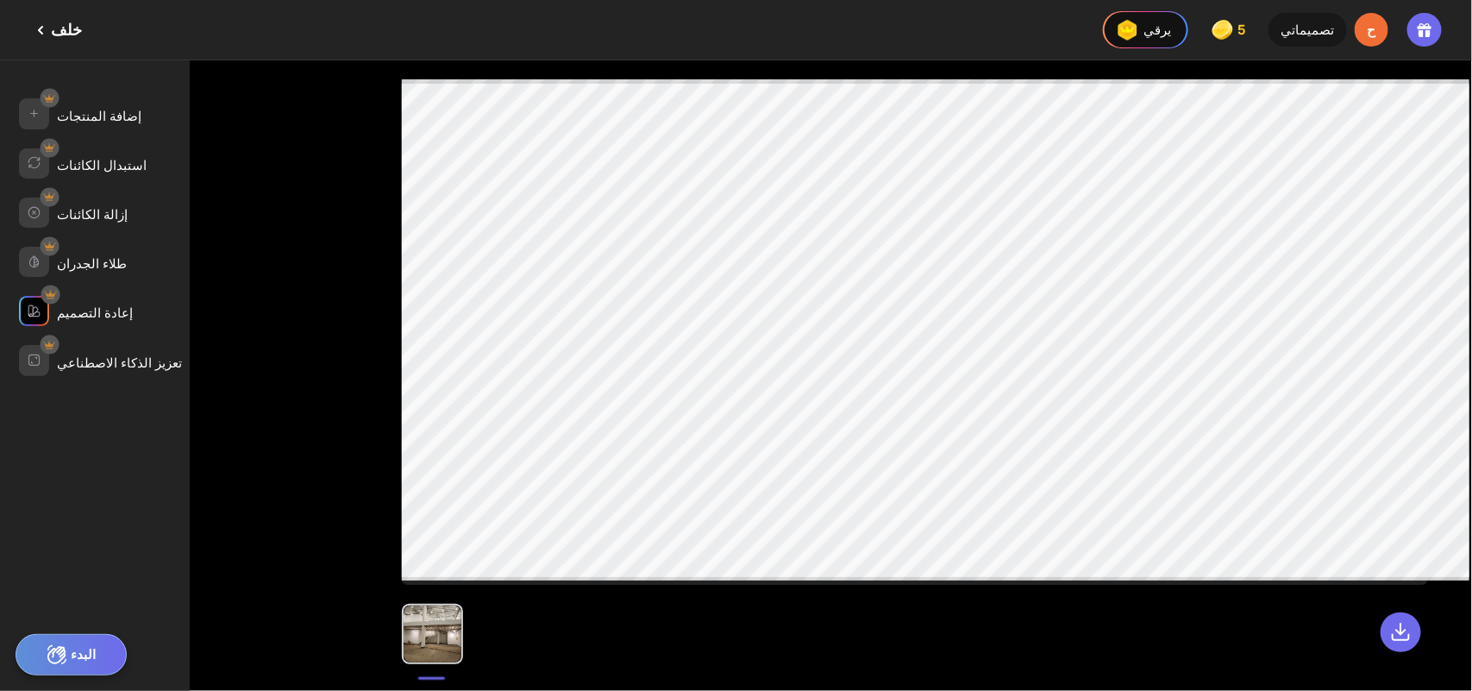
click at [82, 304] on font "إعادة التصميم" at bounding box center [95, 312] width 76 height 16
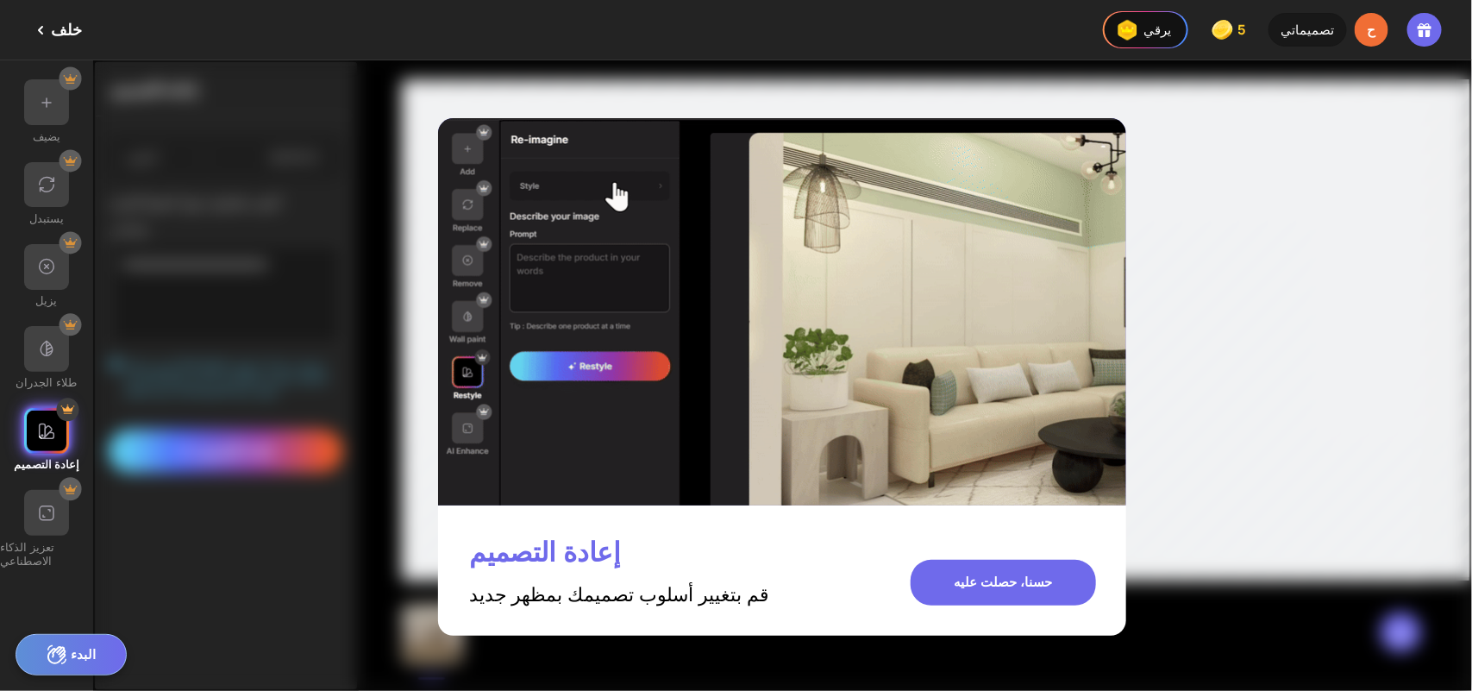
click at [925, 552] on div "حسنا، حصلت عليه" at bounding box center [1003, 583] width 186 height 46
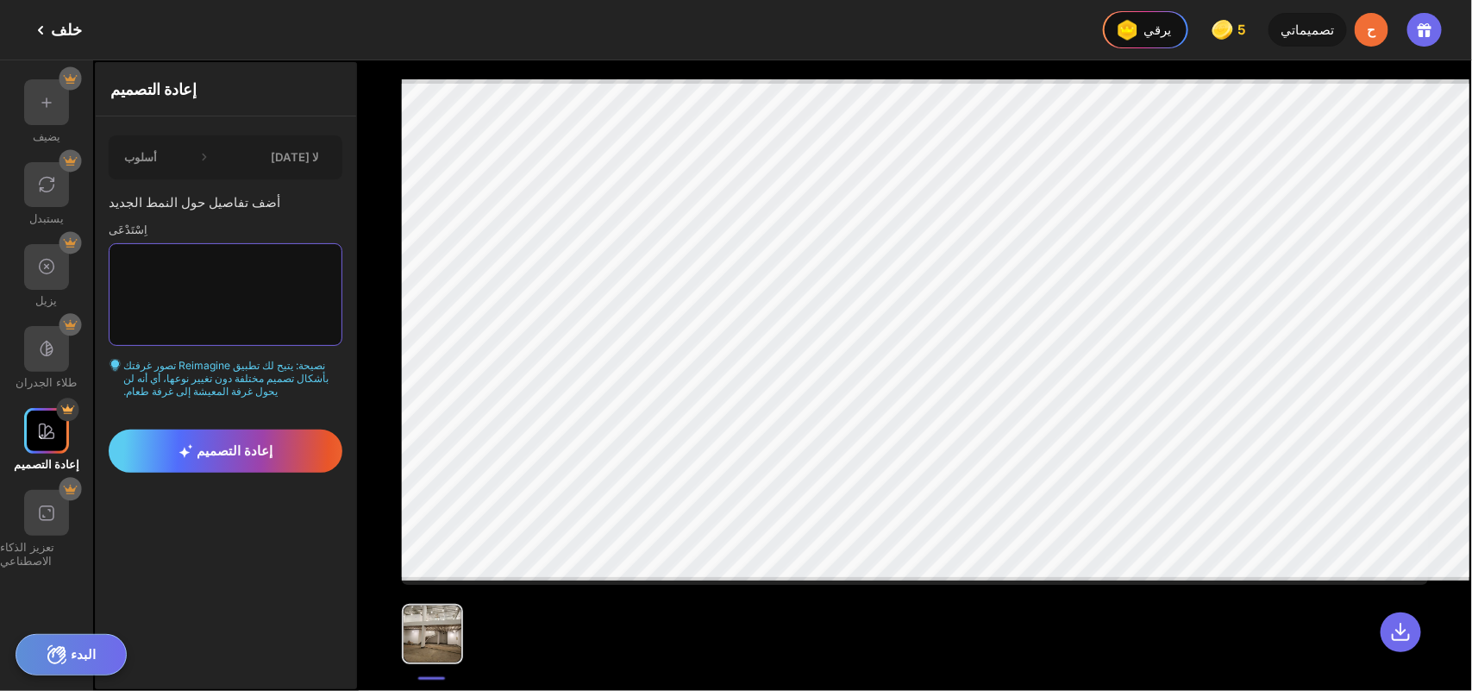
click at [224, 269] on textarea at bounding box center [226, 294] width 234 height 102
paste textarea "**********"
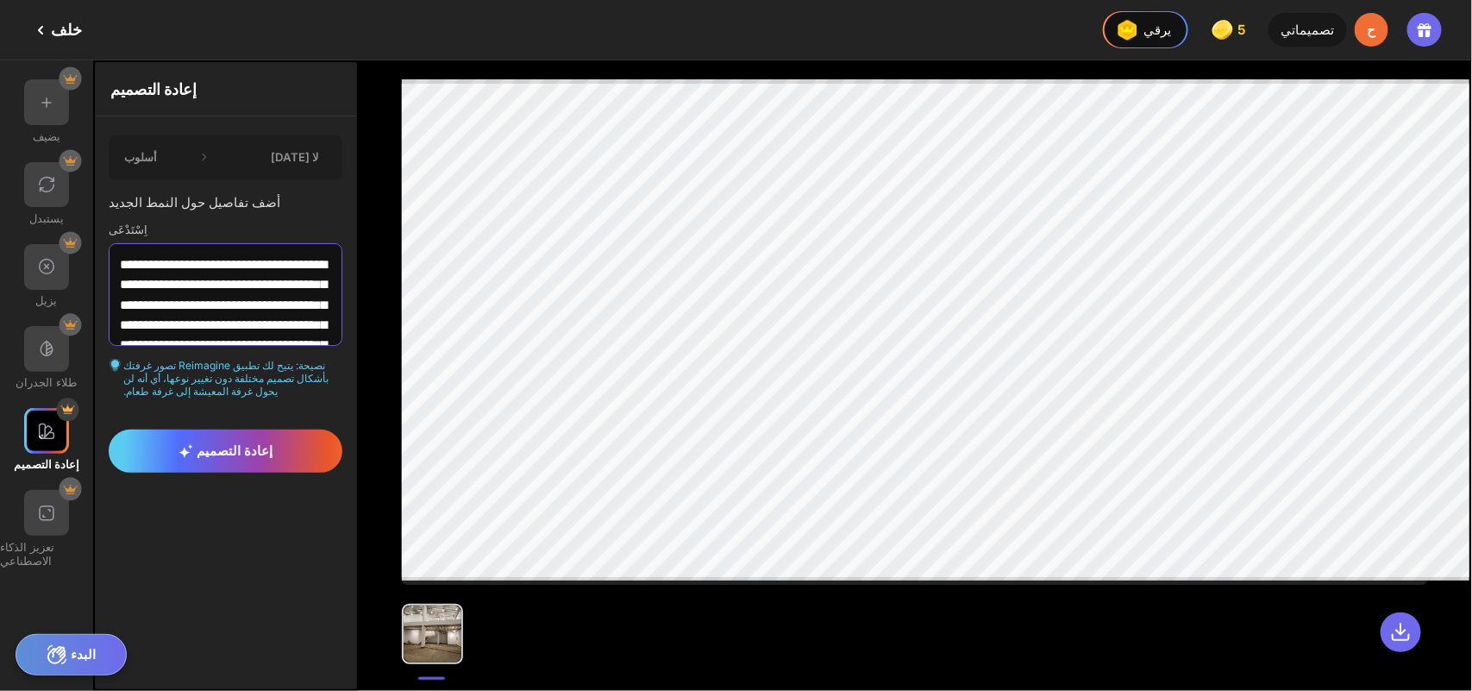
scroll to position [2432, 0]
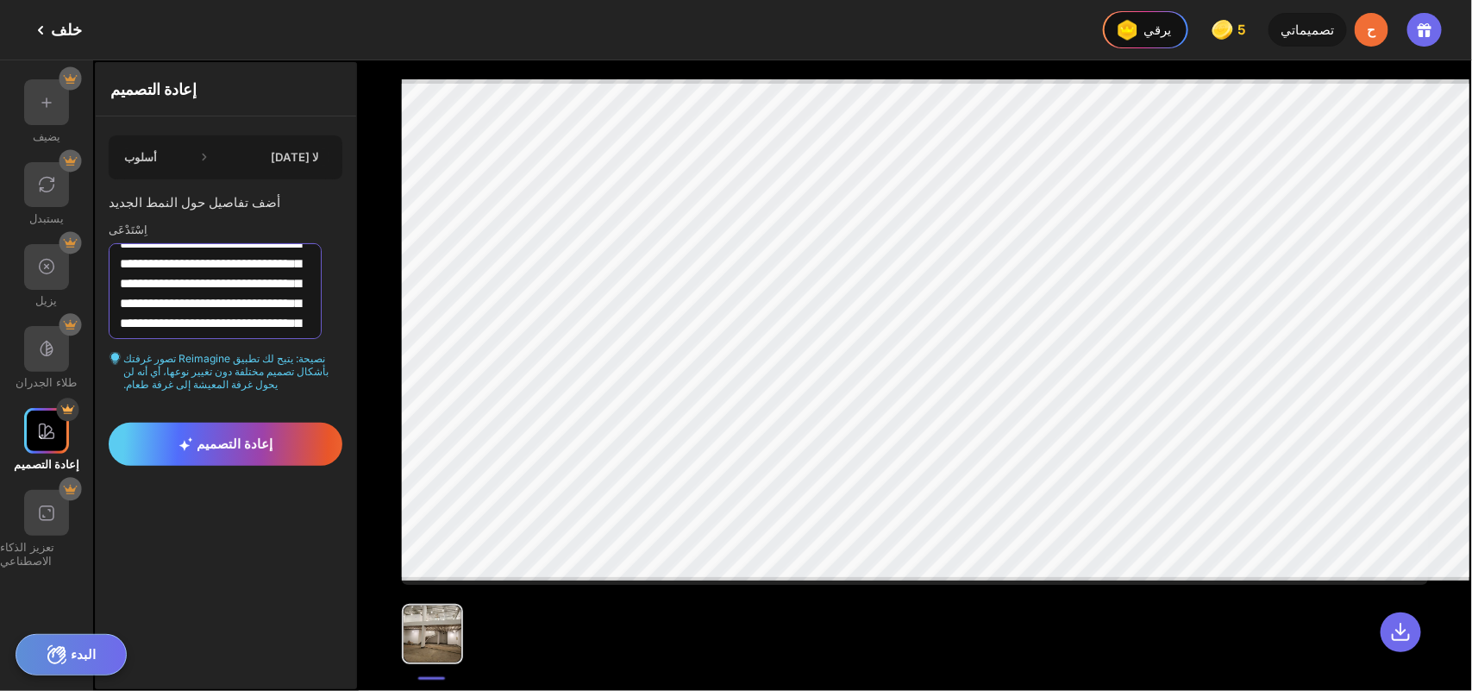
type textarea "**********"
click at [196, 148] on icon at bounding box center [204, 156] width 17 height 17
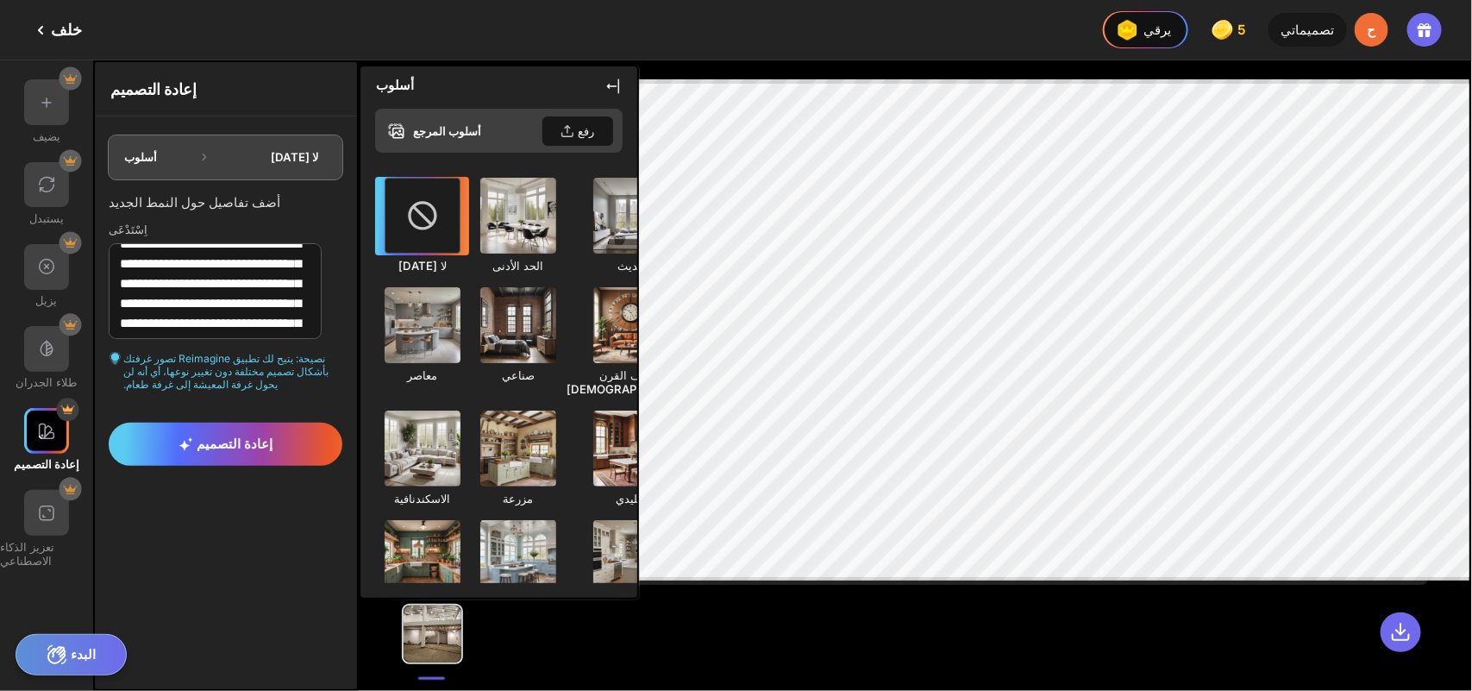
click at [196, 148] on icon at bounding box center [204, 156] width 17 height 17
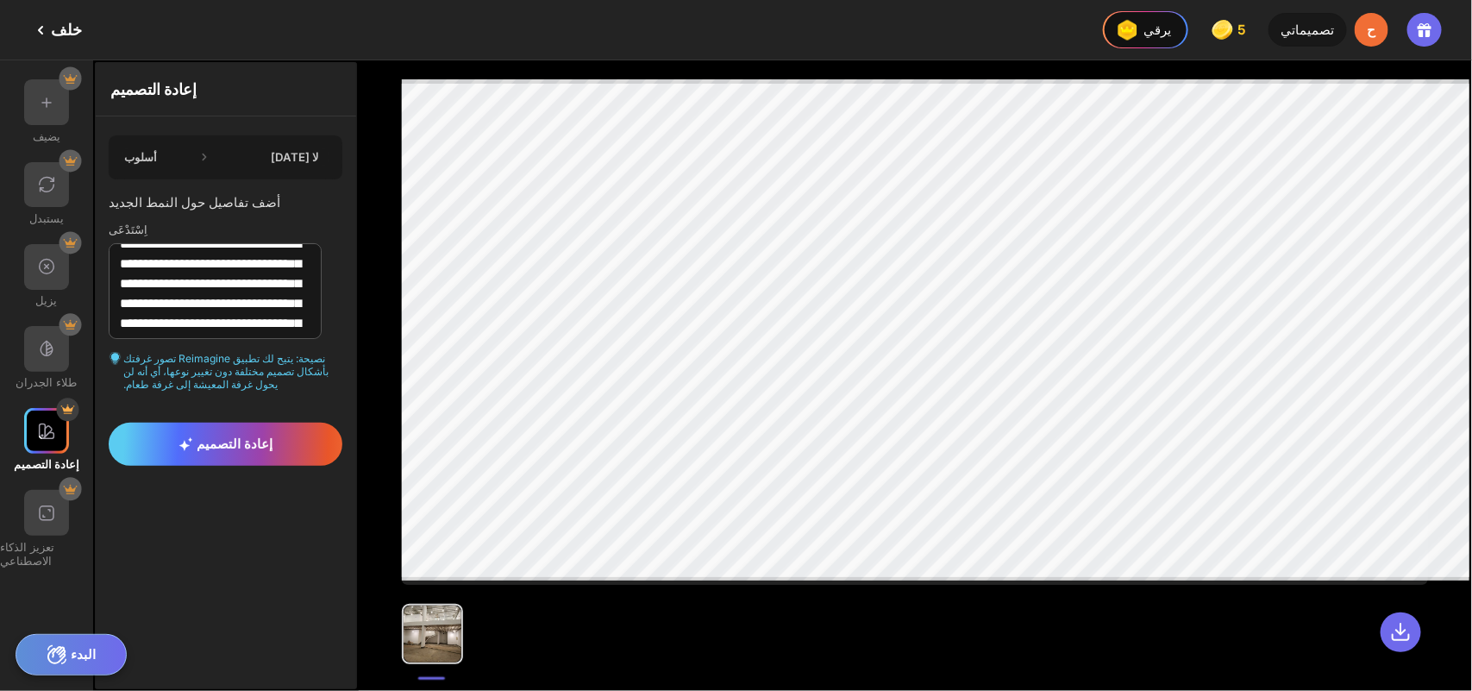
click at [196, 148] on icon at bounding box center [204, 156] width 17 height 17
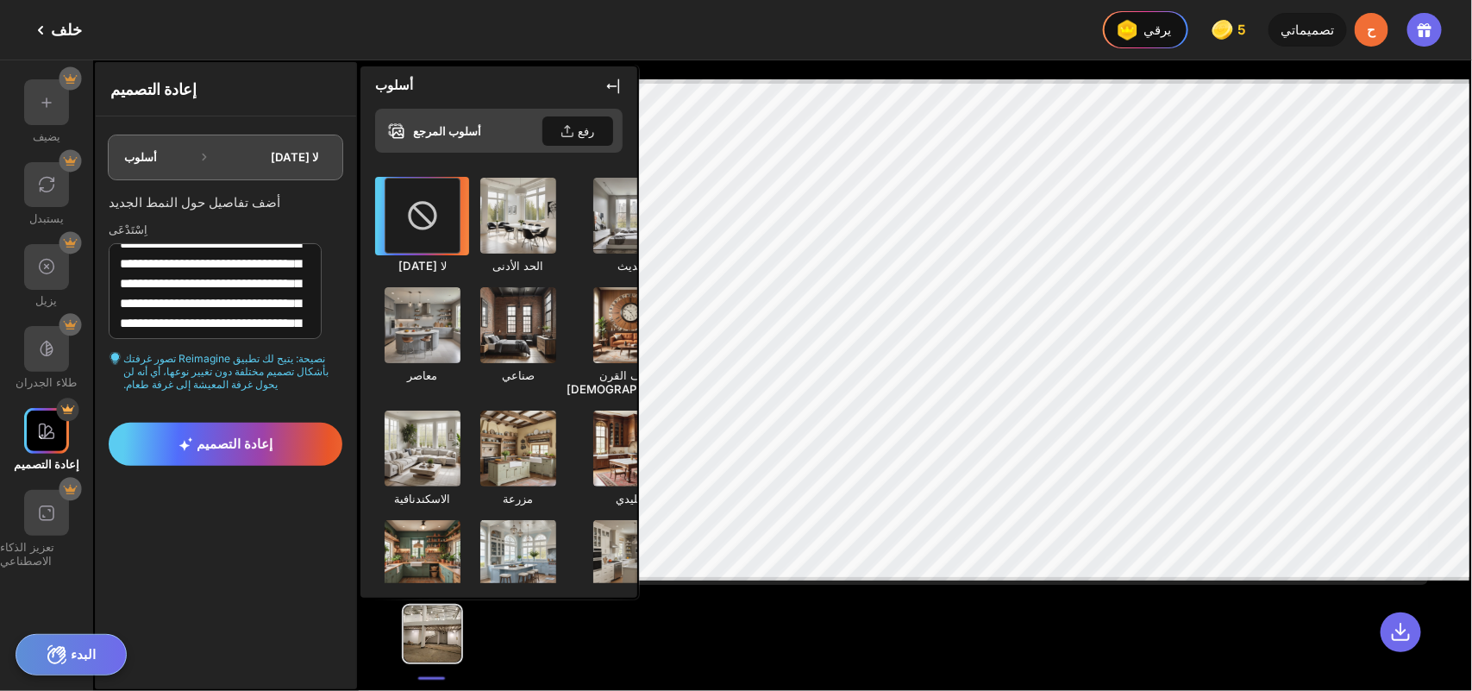
click at [196, 148] on icon at bounding box center [204, 156] width 17 height 17
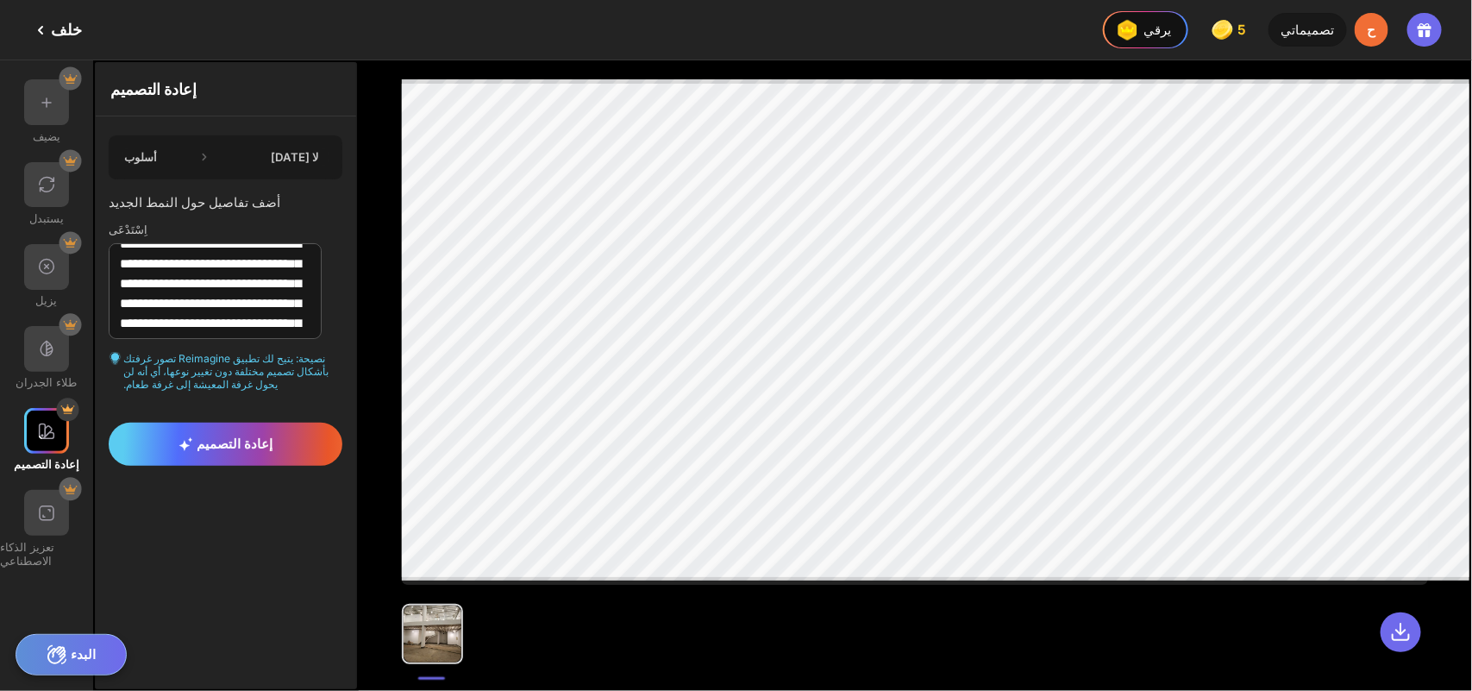
click at [271, 153] on font "لا [DATE]" at bounding box center [294, 157] width 47 height 14
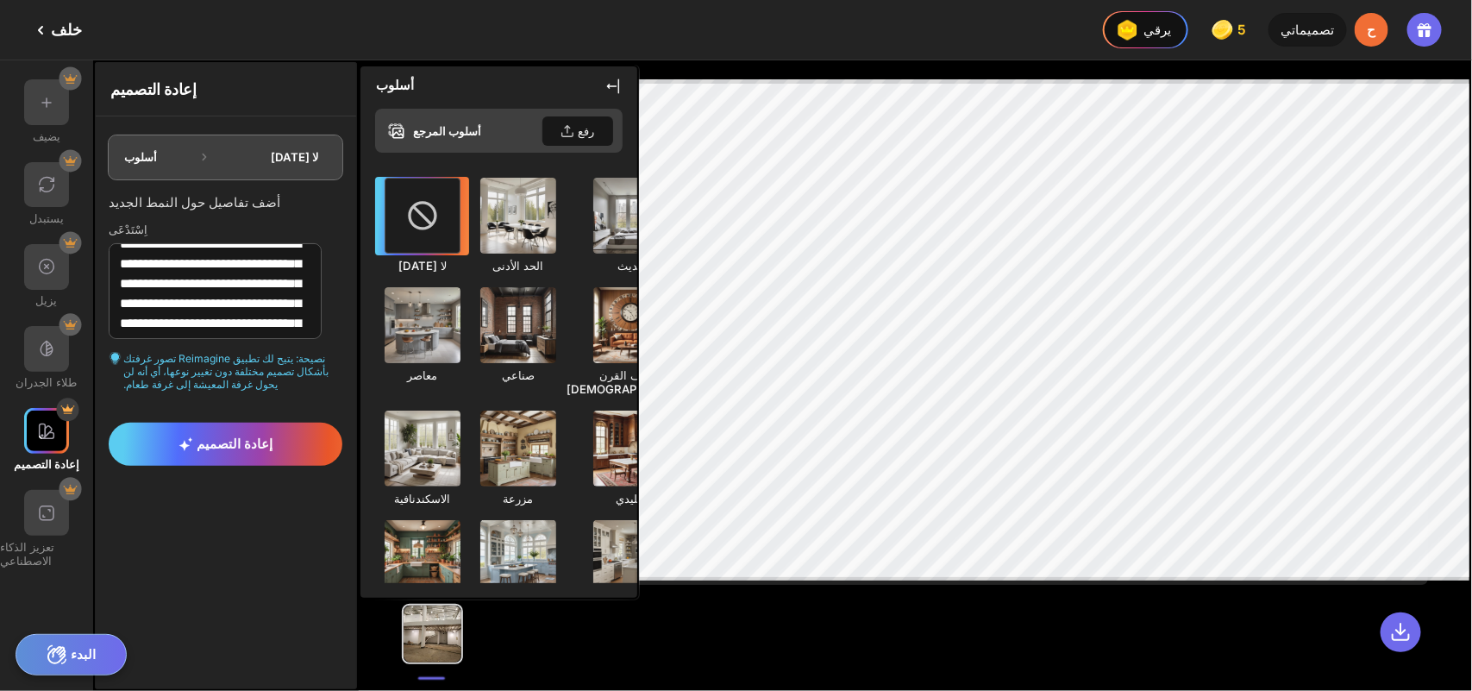
click at [271, 153] on font "لا [DATE]" at bounding box center [294, 157] width 47 height 14
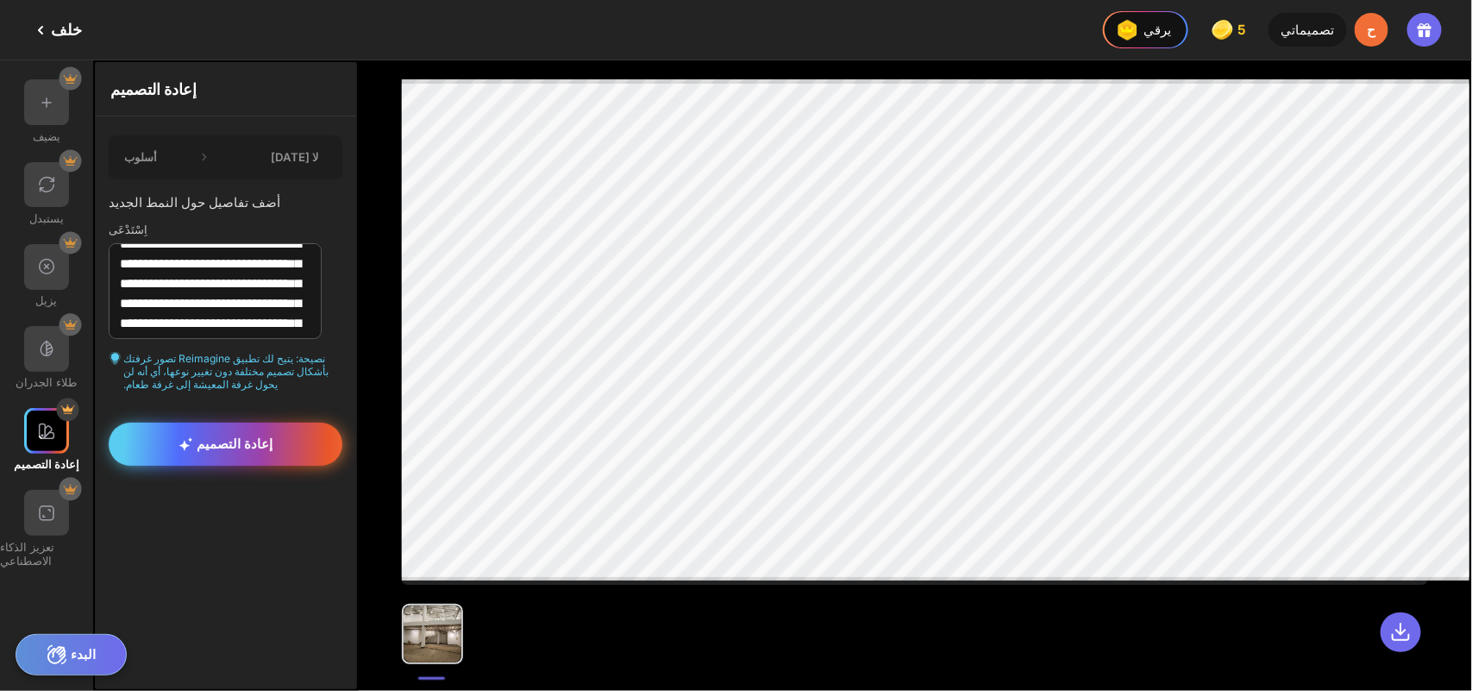
click at [239, 435] on font "إعادة التصميم" at bounding box center [235, 443] width 76 height 16
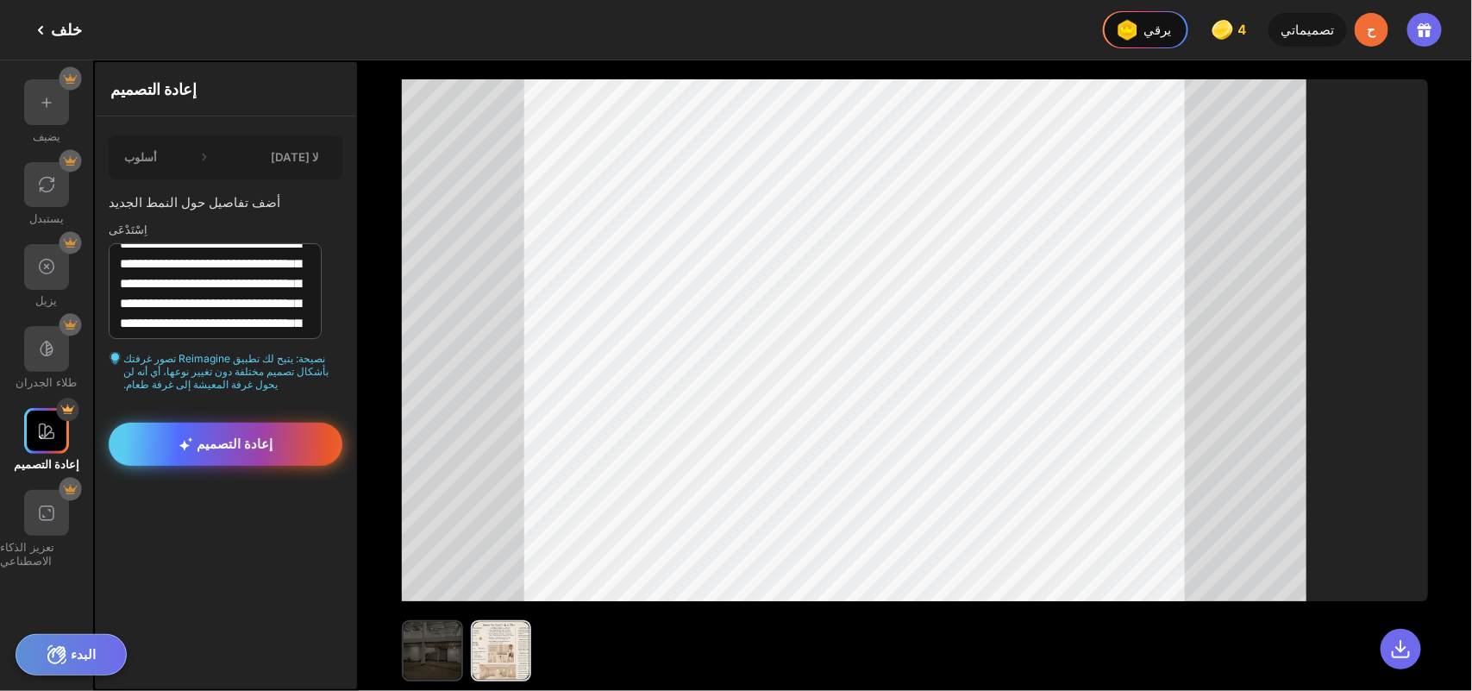
click at [403, 552] on img at bounding box center [431, 650] width 57 height 57
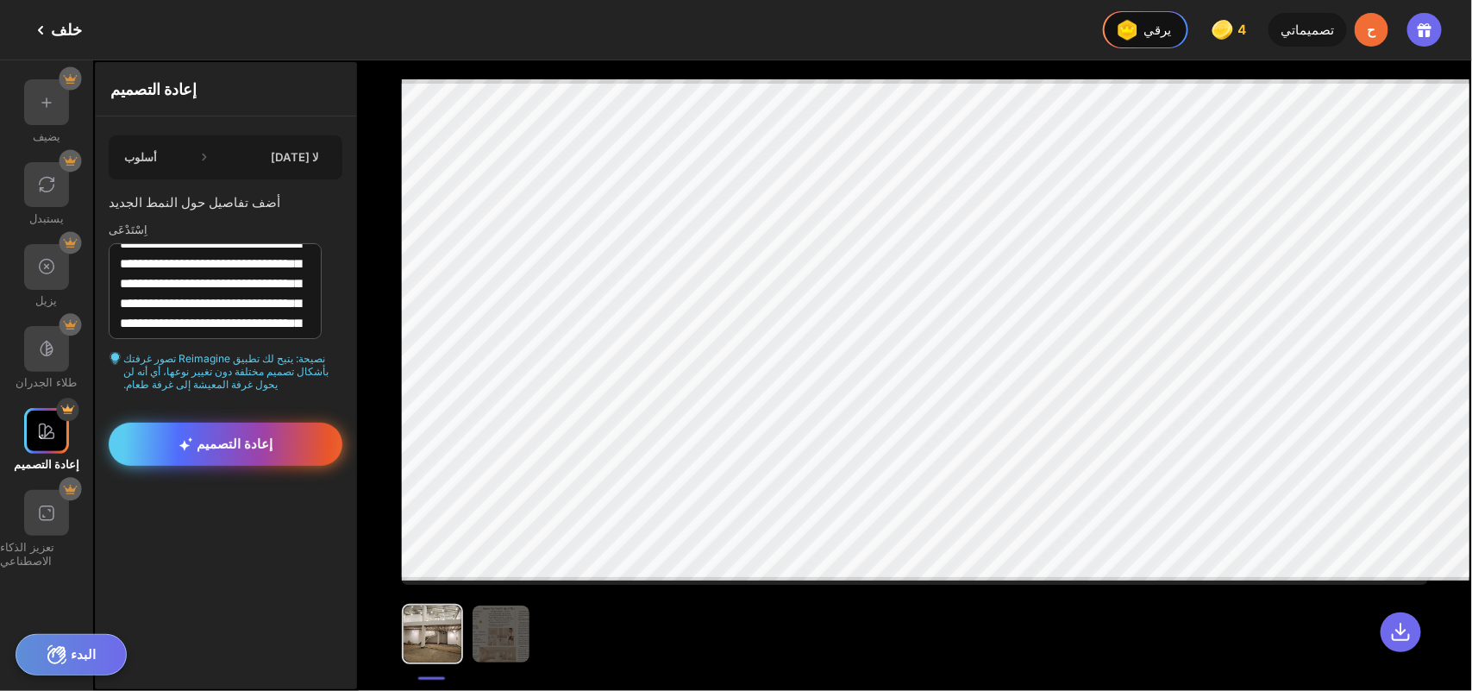
click at [178, 165] on div "أسلوب لا [DATE]" at bounding box center [226, 157] width 234 height 44
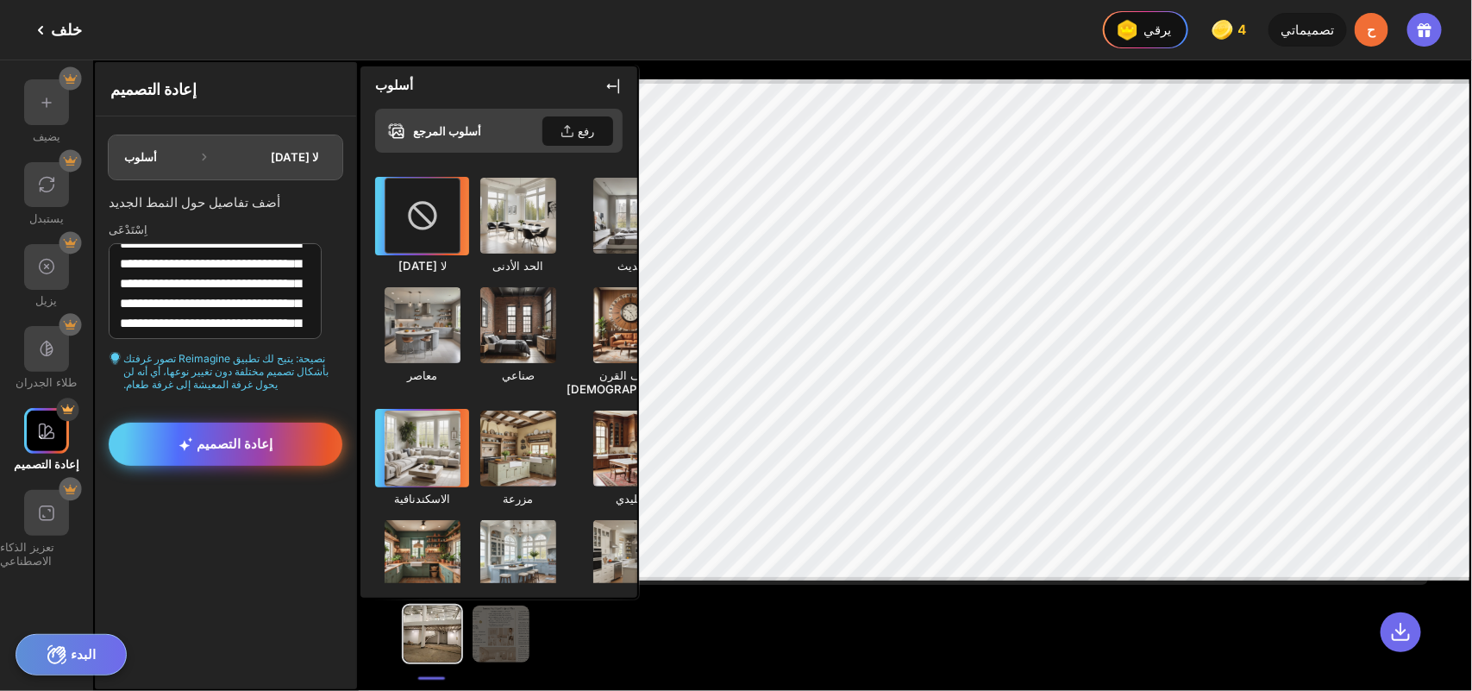
click at [401, 415] on img at bounding box center [422, 448] width 84 height 84
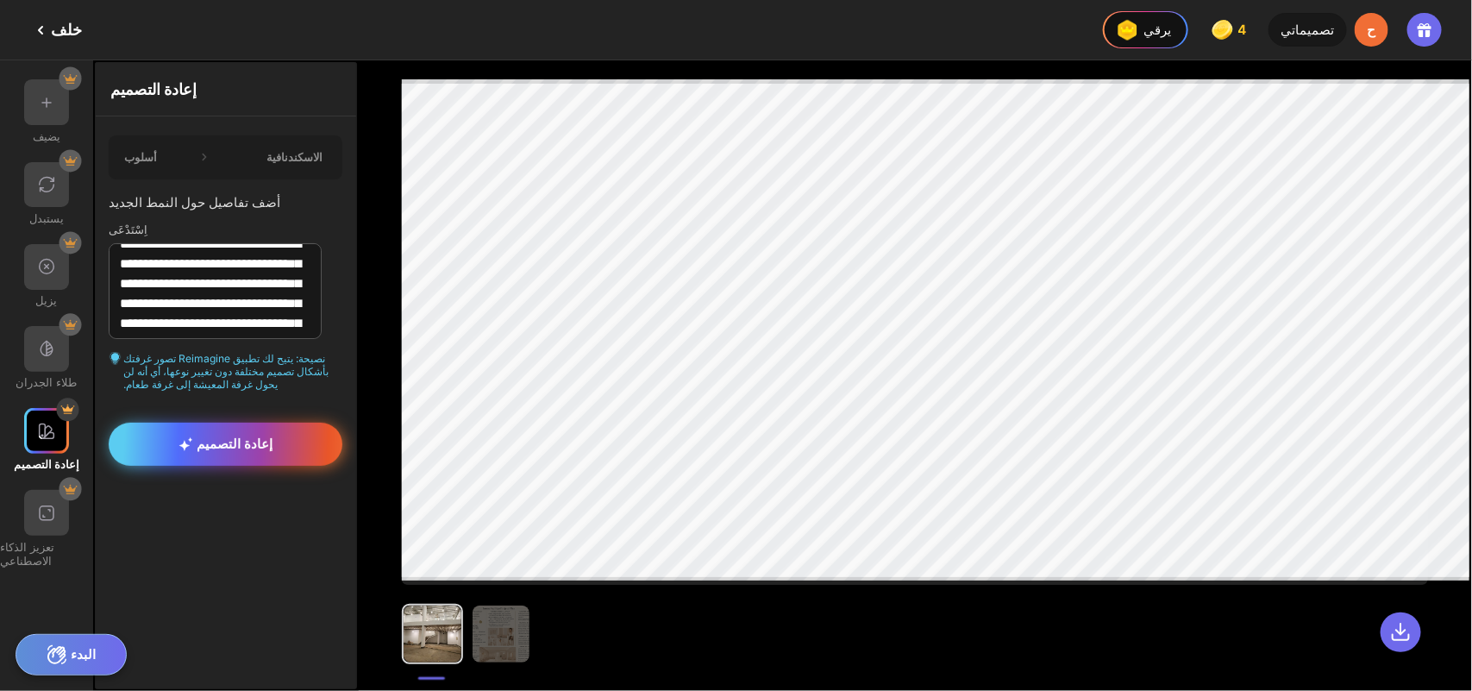
click at [237, 444] on div "إعادة التصميم" at bounding box center [226, 443] width 234 height 43
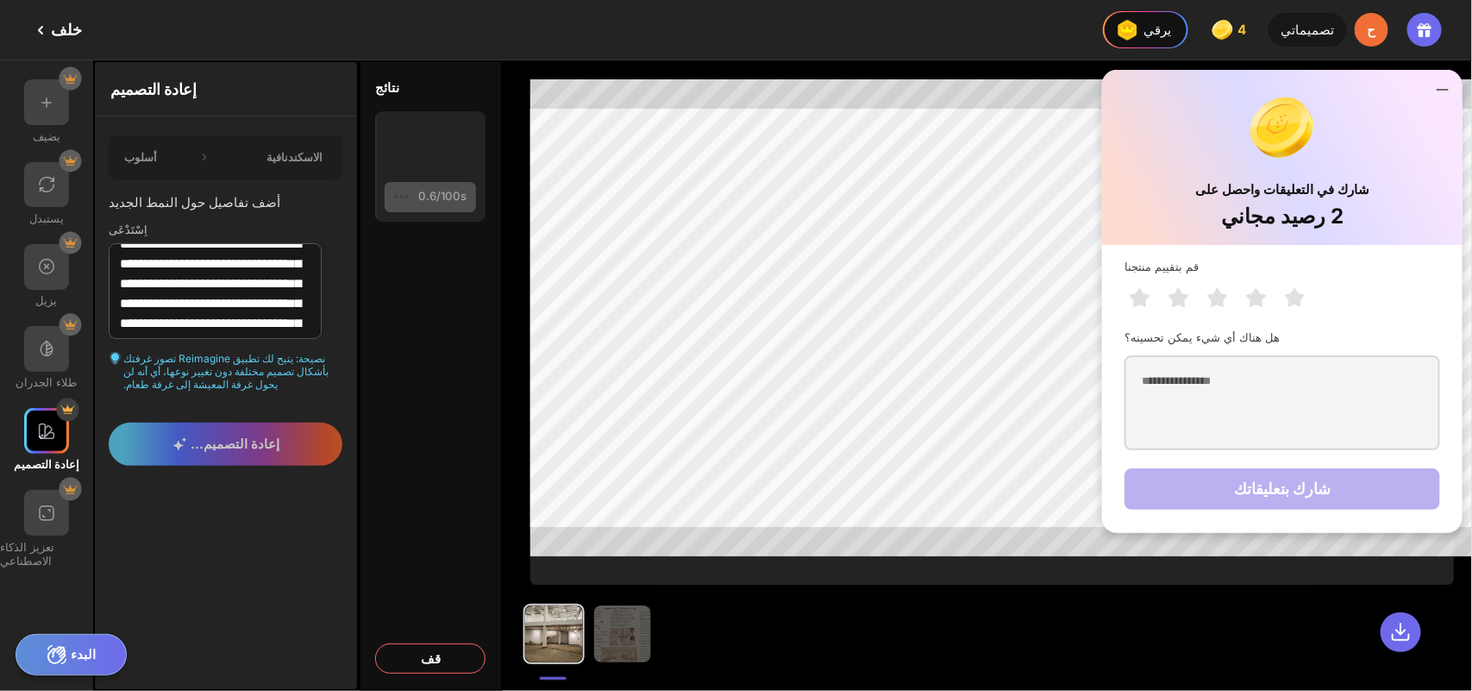
click at [1177, 91] on icon at bounding box center [1442, 89] width 21 height 21
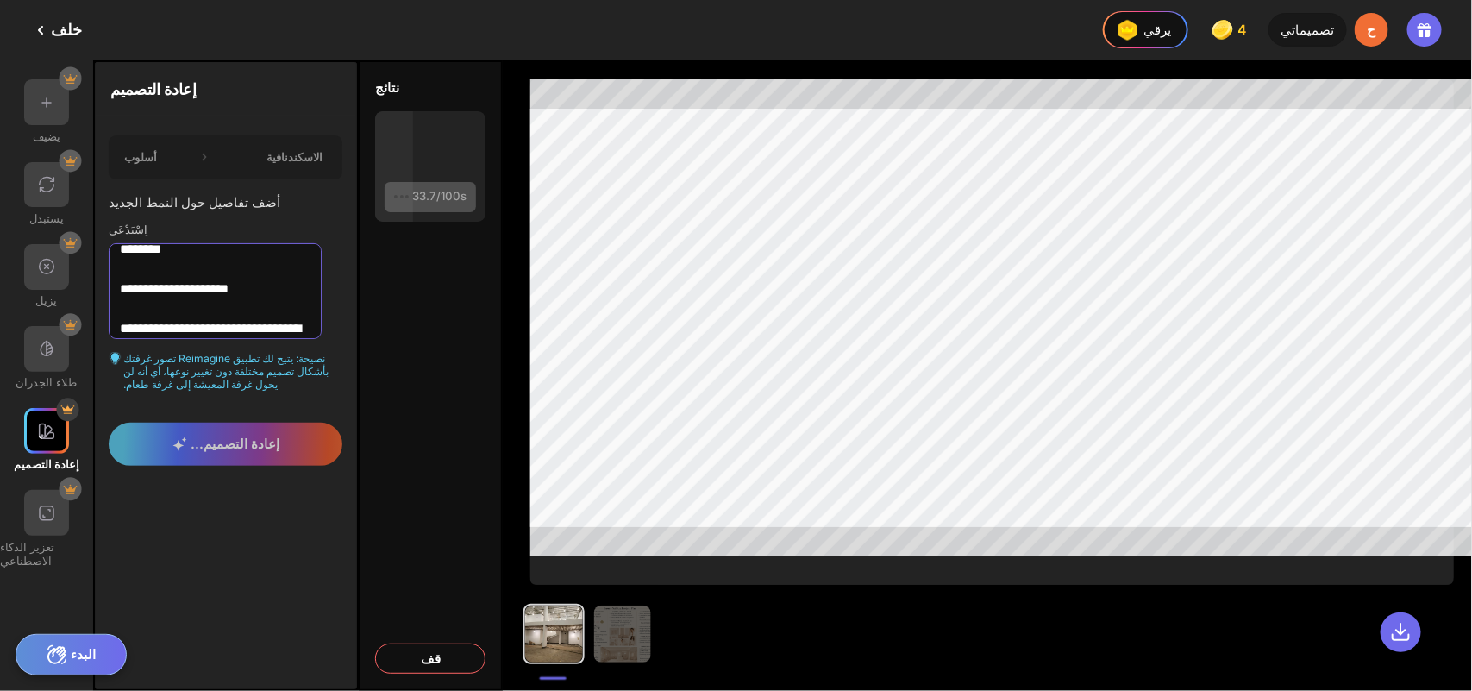
scroll to position [2442, 0]
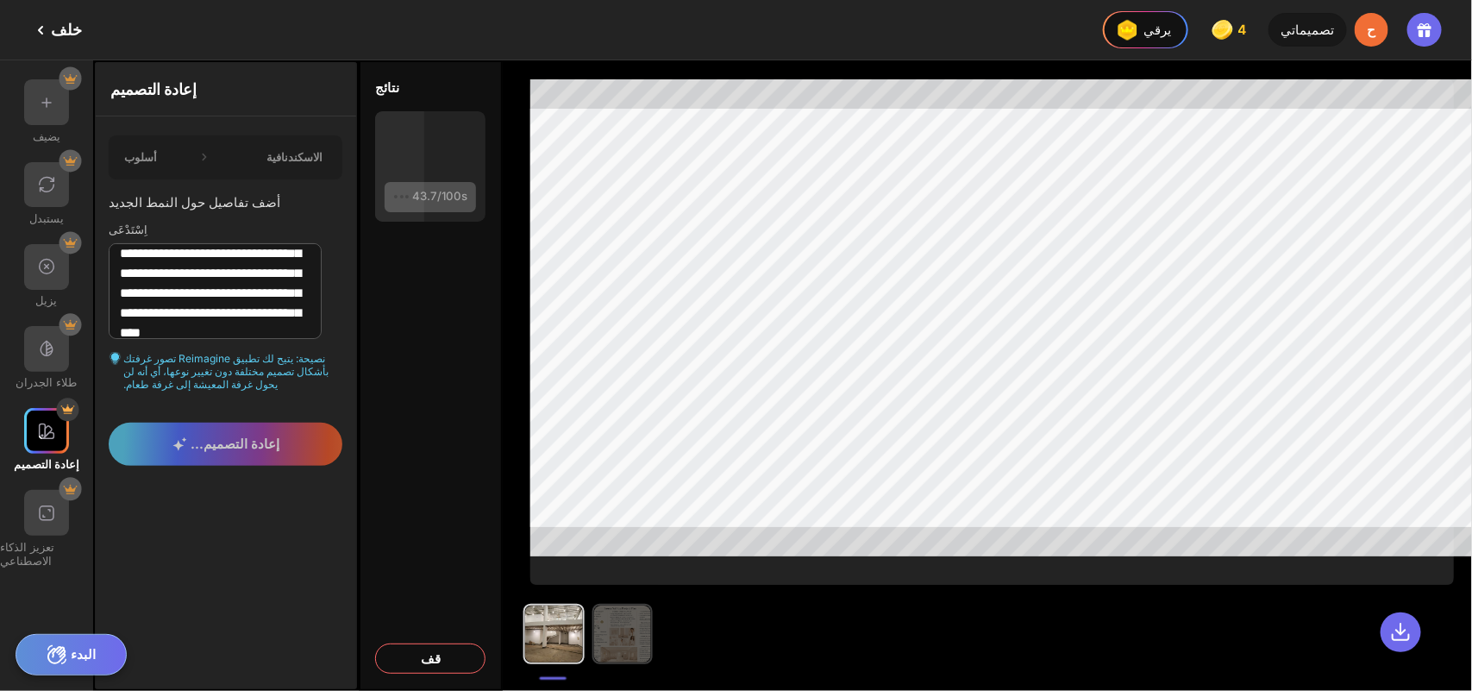
click at [593, 552] on img at bounding box center [621, 633] width 57 height 57
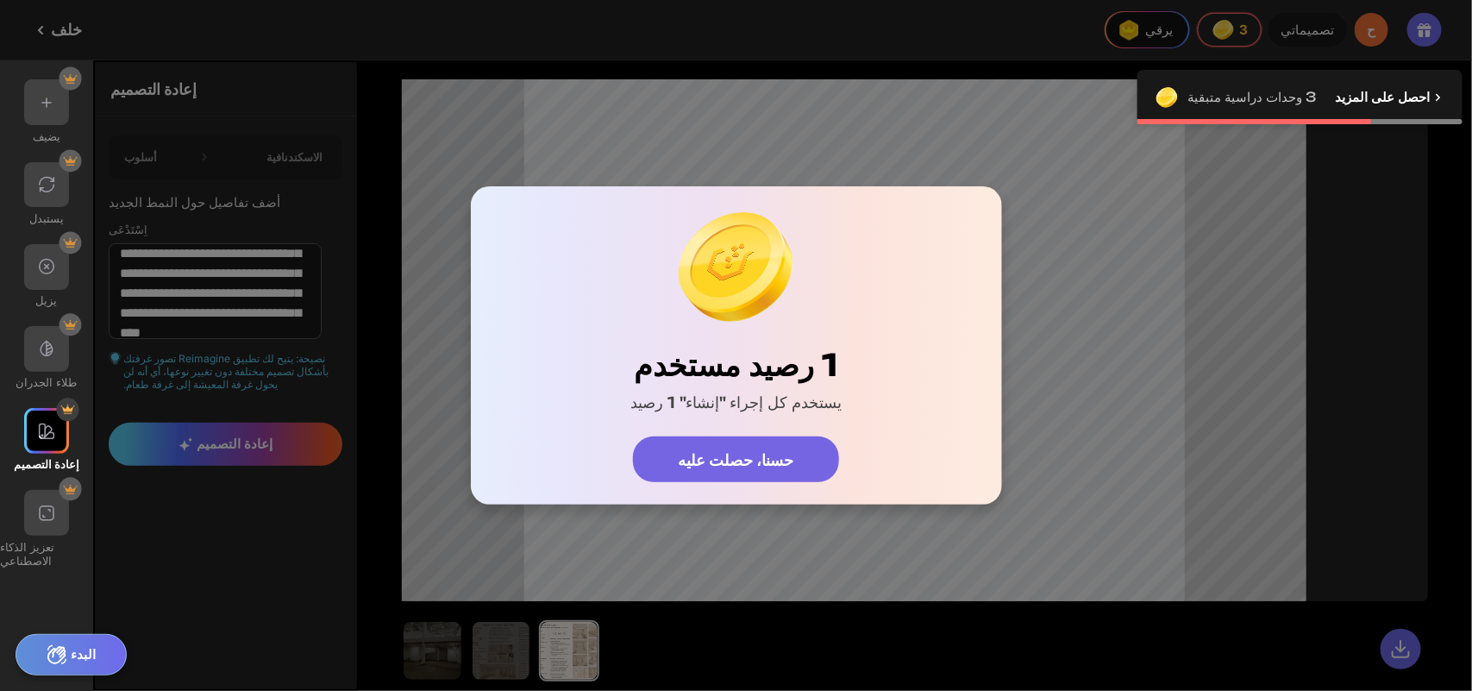
click at [790, 441] on div "حسنا، حصلت عليه" at bounding box center [736, 459] width 207 height 46
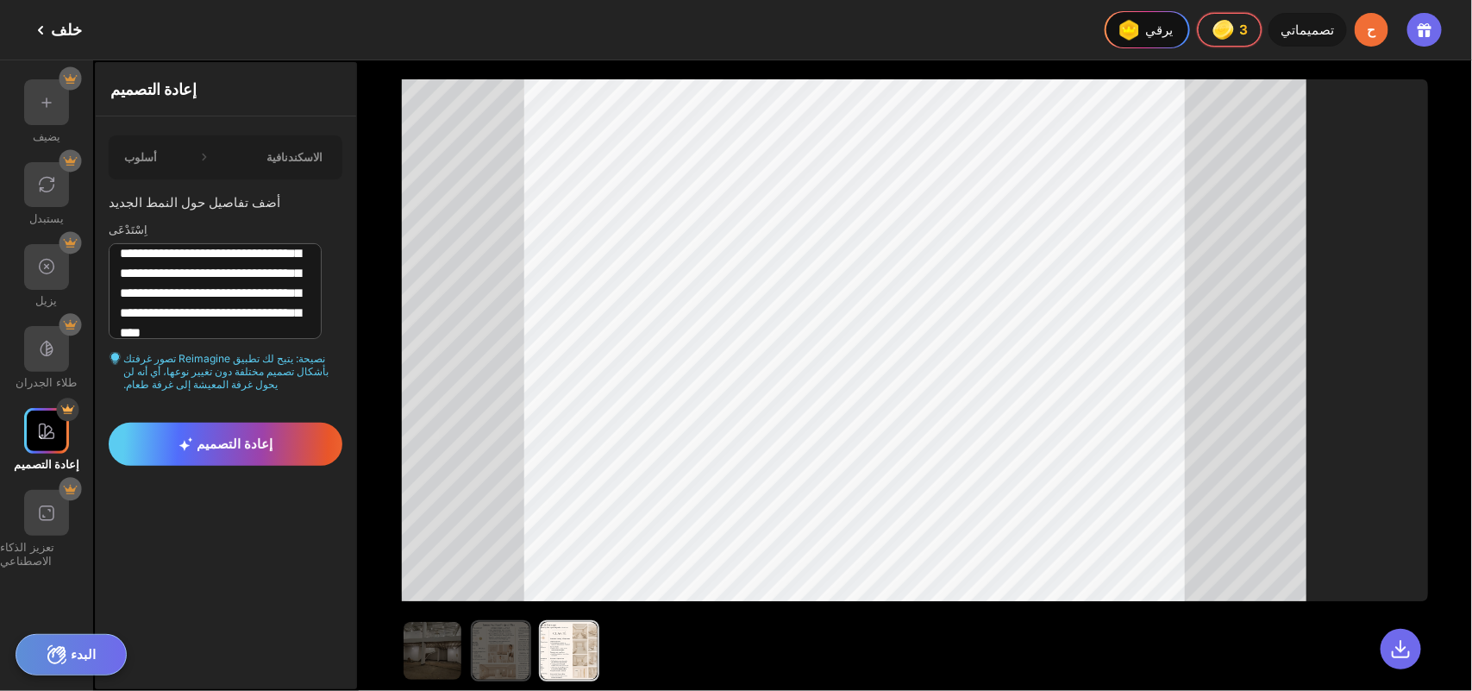
click at [472, 552] on img at bounding box center [500, 650] width 57 height 57
click at [541, 552] on img at bounding box center [569, 650] width 57 height 57
click at [472, 552] on img at bounding box center [500, 650] width 57 height 57
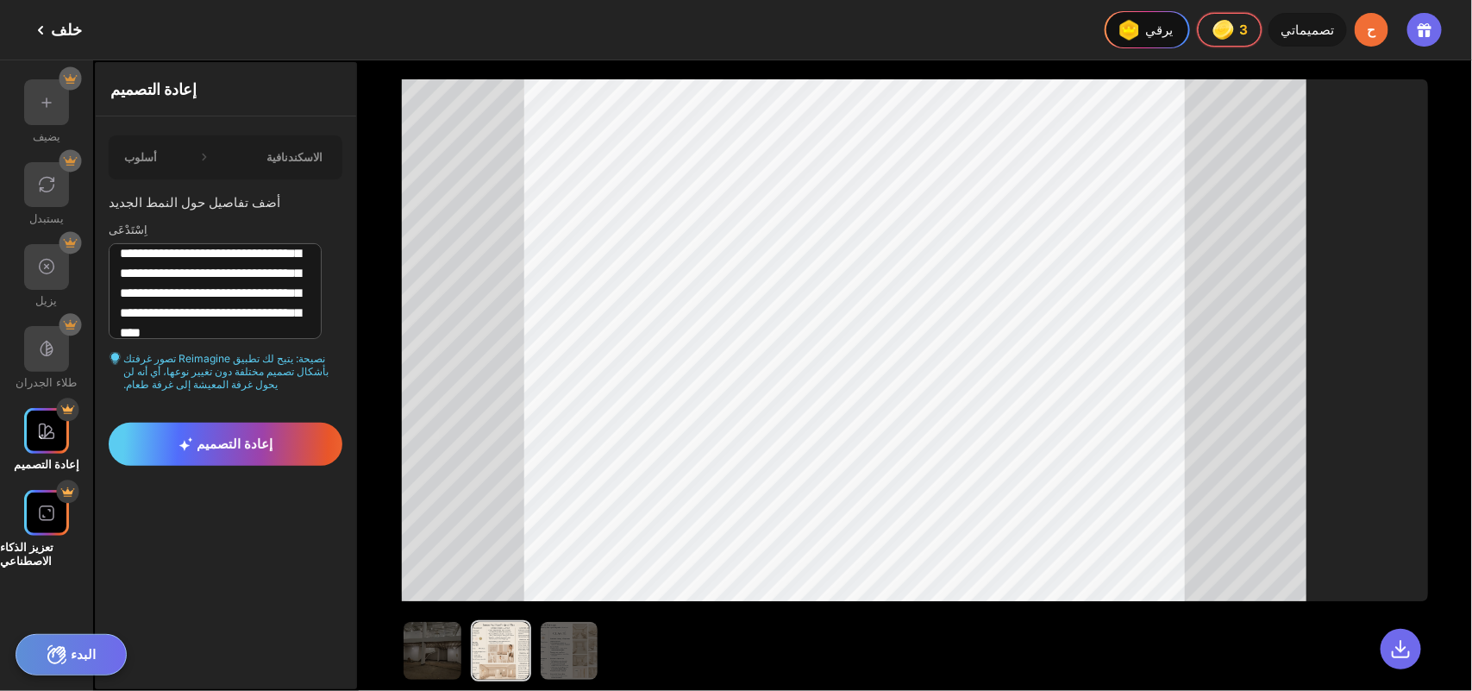
click at [0, 490] on div "تعزيز الذكاء الاصطناعي" at bounding box center [46, 528] width 93 height 77
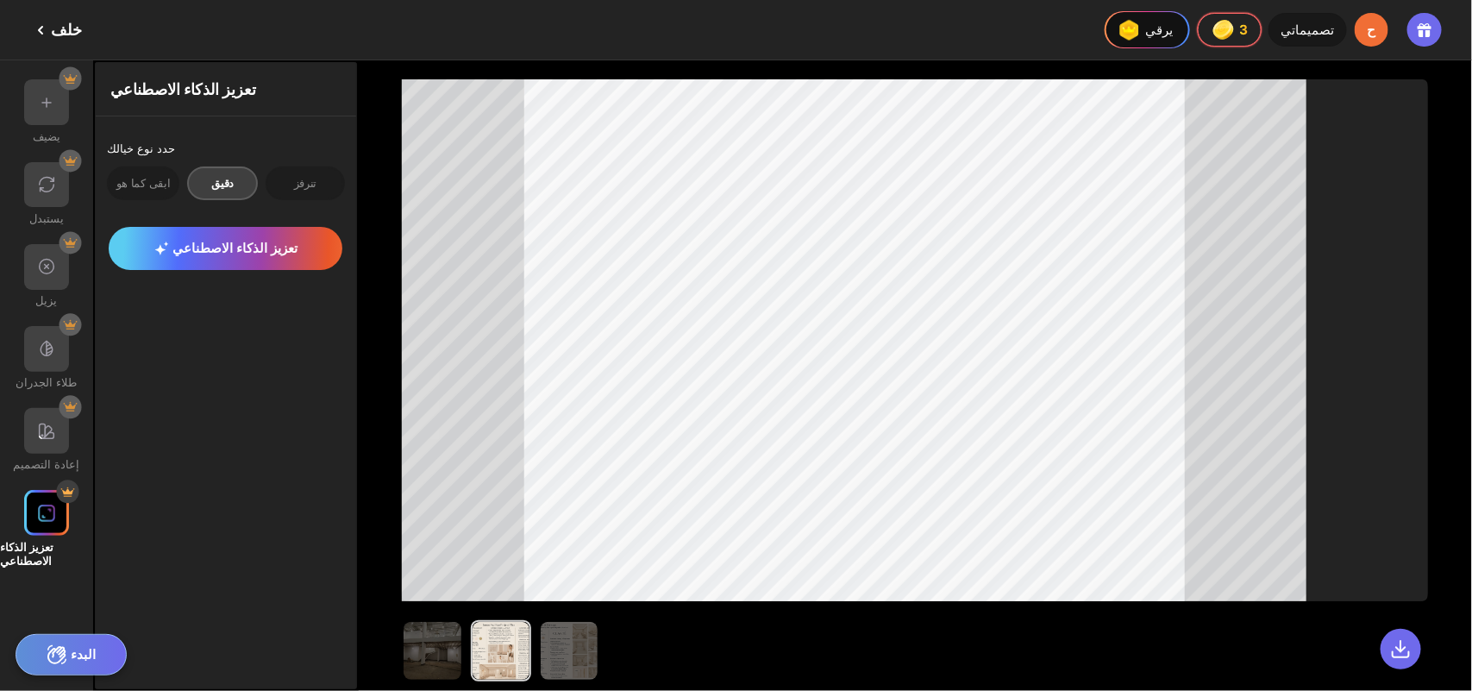
click at [53, 490] on div at bounding box center [47, 513] width 46 height 46
click at [403, 552] on img at bounding box center [431, 650] width 57 height 57
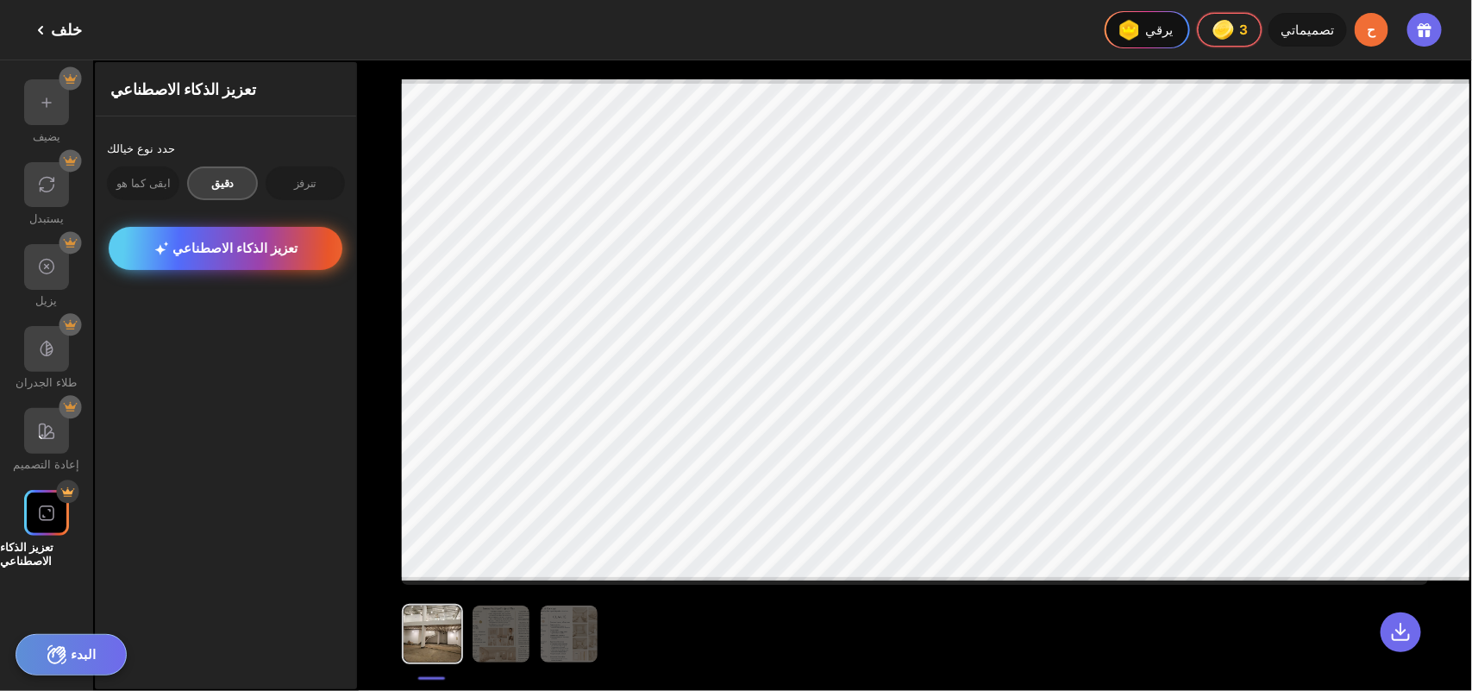
click at [140, 235] on div "تعزيز الذكاء الاصطناعي" at bounding box center [226, 248] width 234 height 43
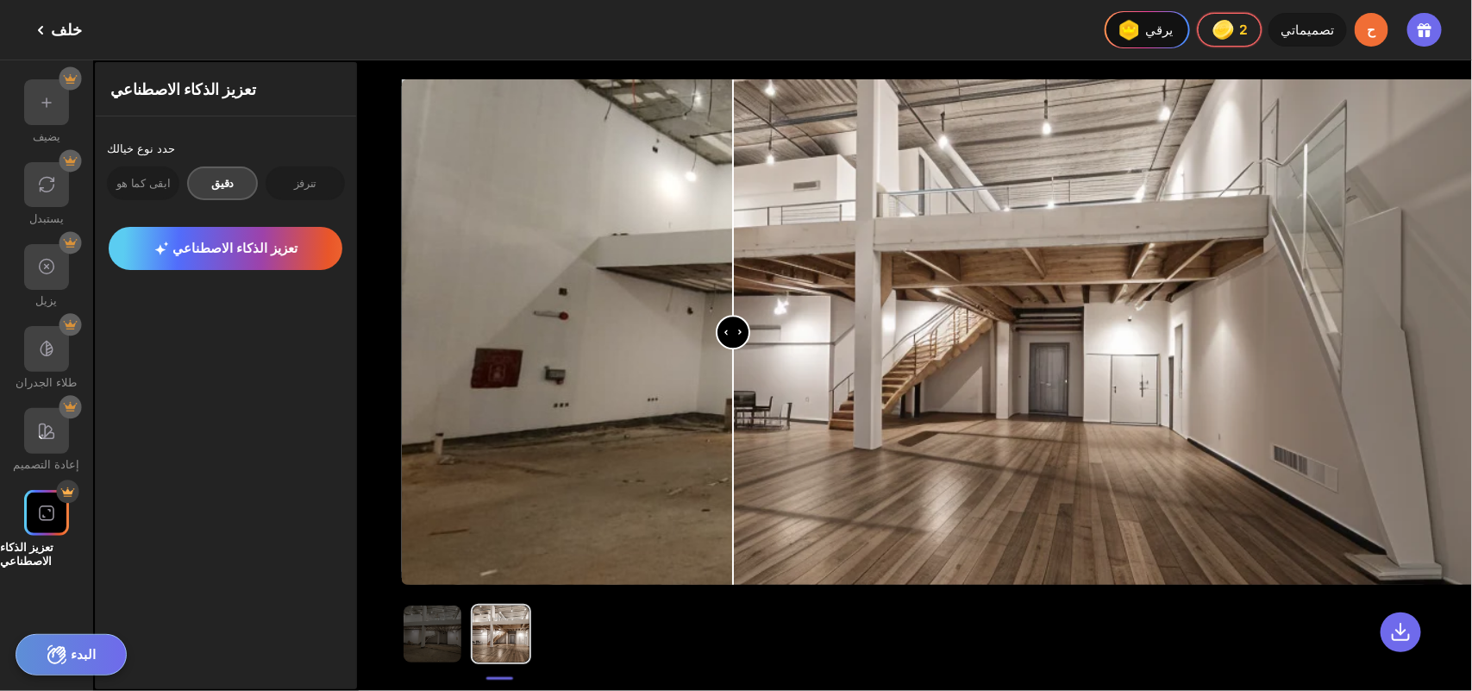
drag, startPoint x: 936, startPoint y: 352, endPoint x: 711, endPoint y: 353, distance: 225.0
click at [711, 353] on input "range" at bounding box center [948, 333] width 1091 height 504
click at [268, 166] on div "تنرفز" at bounding box center [305, 183] width 78 height 34
click at [118, 178] on font "ابقى كما هو" at bounding box center [142, 184] width 52 height 16
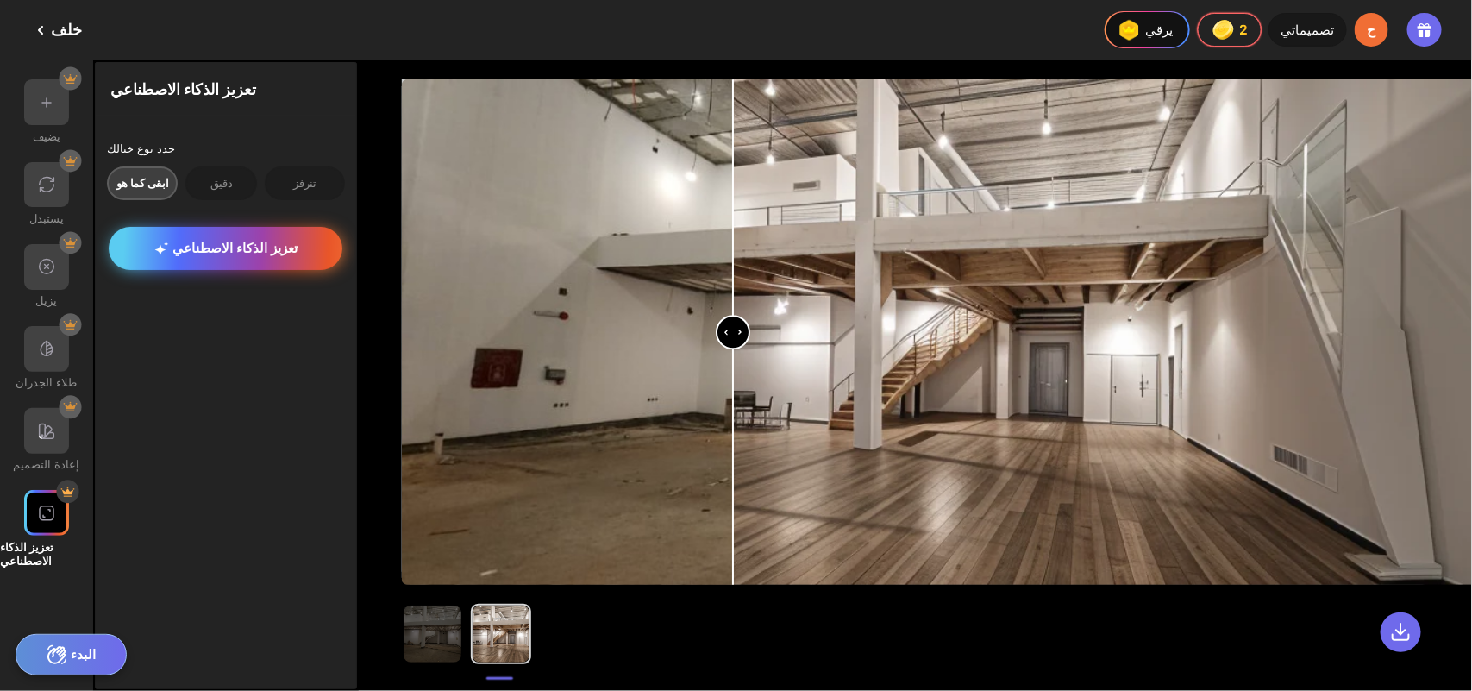
click at [172, 240] on font "تعزيز الذكاء الاصطناعي" at bounding box center [234, 248] width 125 height 16
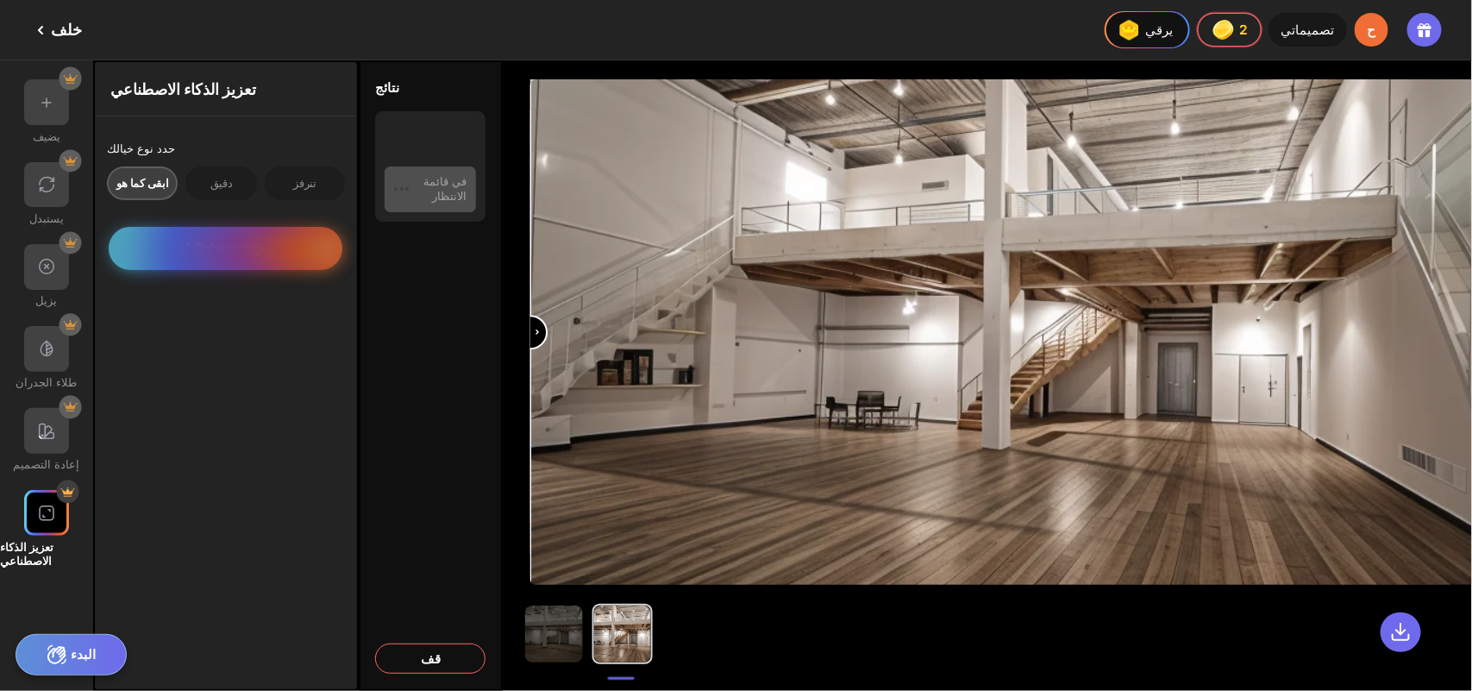
drag, startPoint x: 540, startPoint y: 372, endPoint x: 502, endPoint y: 424, distance: 64.1
type input "*"
click at [532, 424] on input "range" at bounding box center [1077, 333] width 1091 height 504
